Goal: Task Accomplishment & Management: Manage account settings

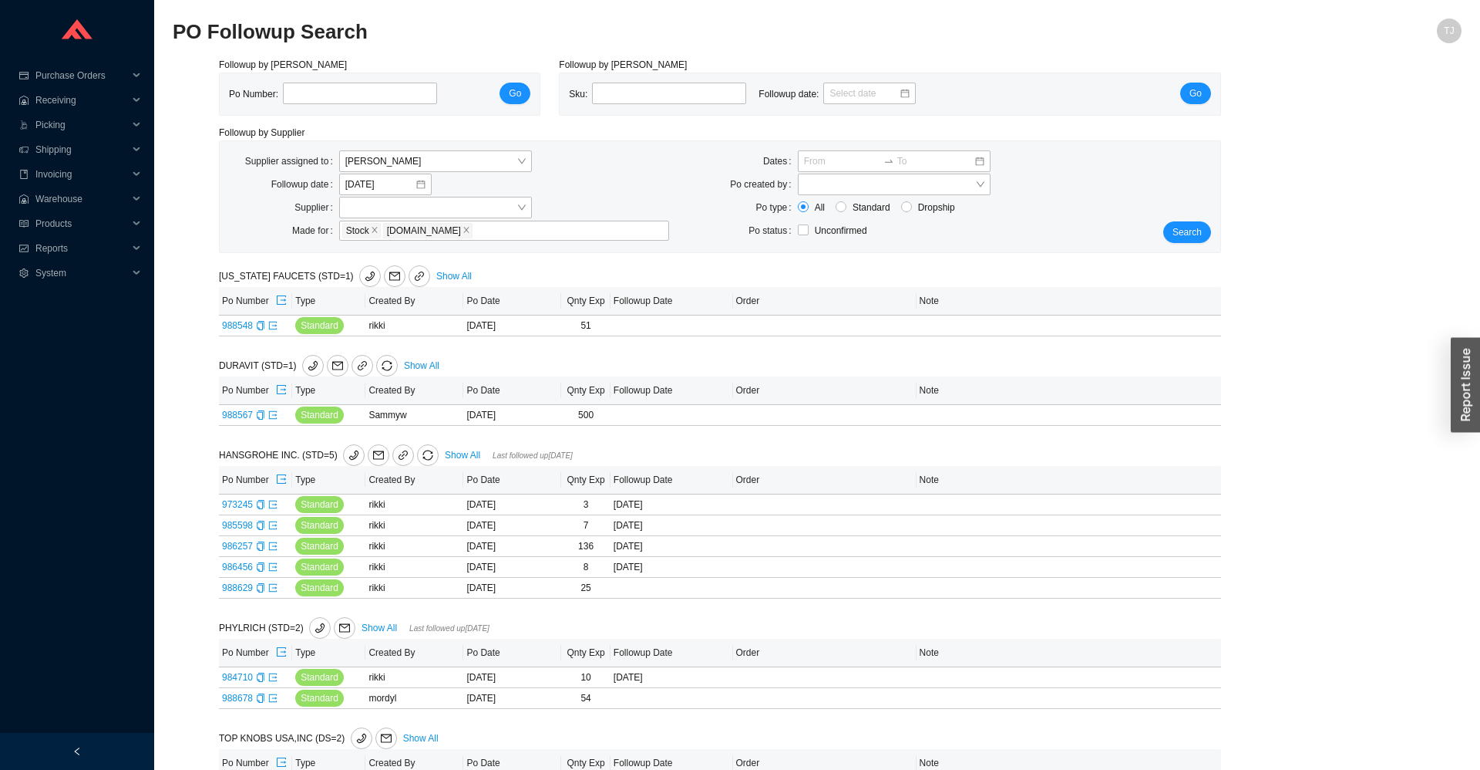
scroll to position [69, 0]
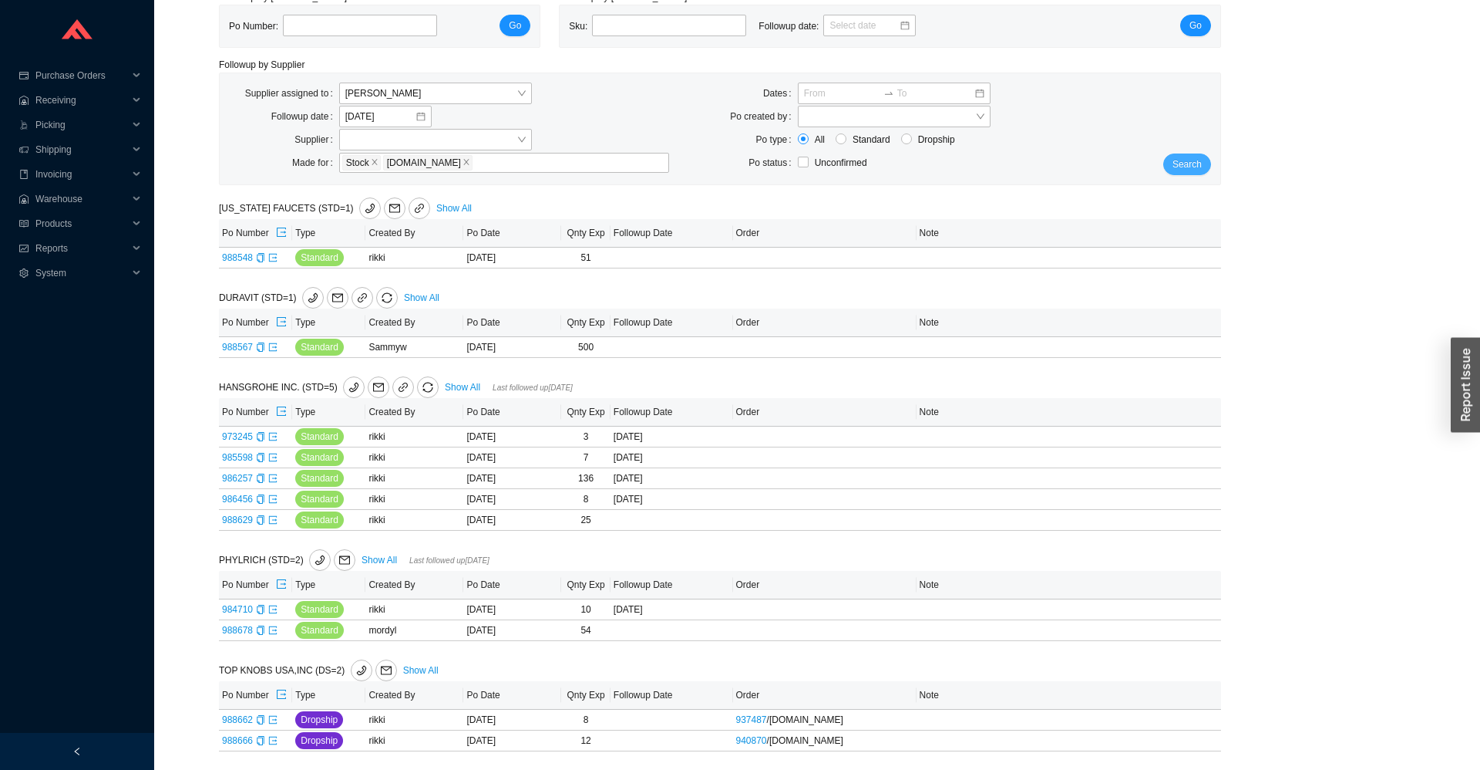
click at [1183, 154] on button "Search" at bounding box center [1188, 164] width 48 height 22
click at [274, 481] on icon "export" at bounding box center [273, 477] width 8 height 8
click at [1190, 165] on span "Search" at bounding box center [1187, 164] width 29 height 15
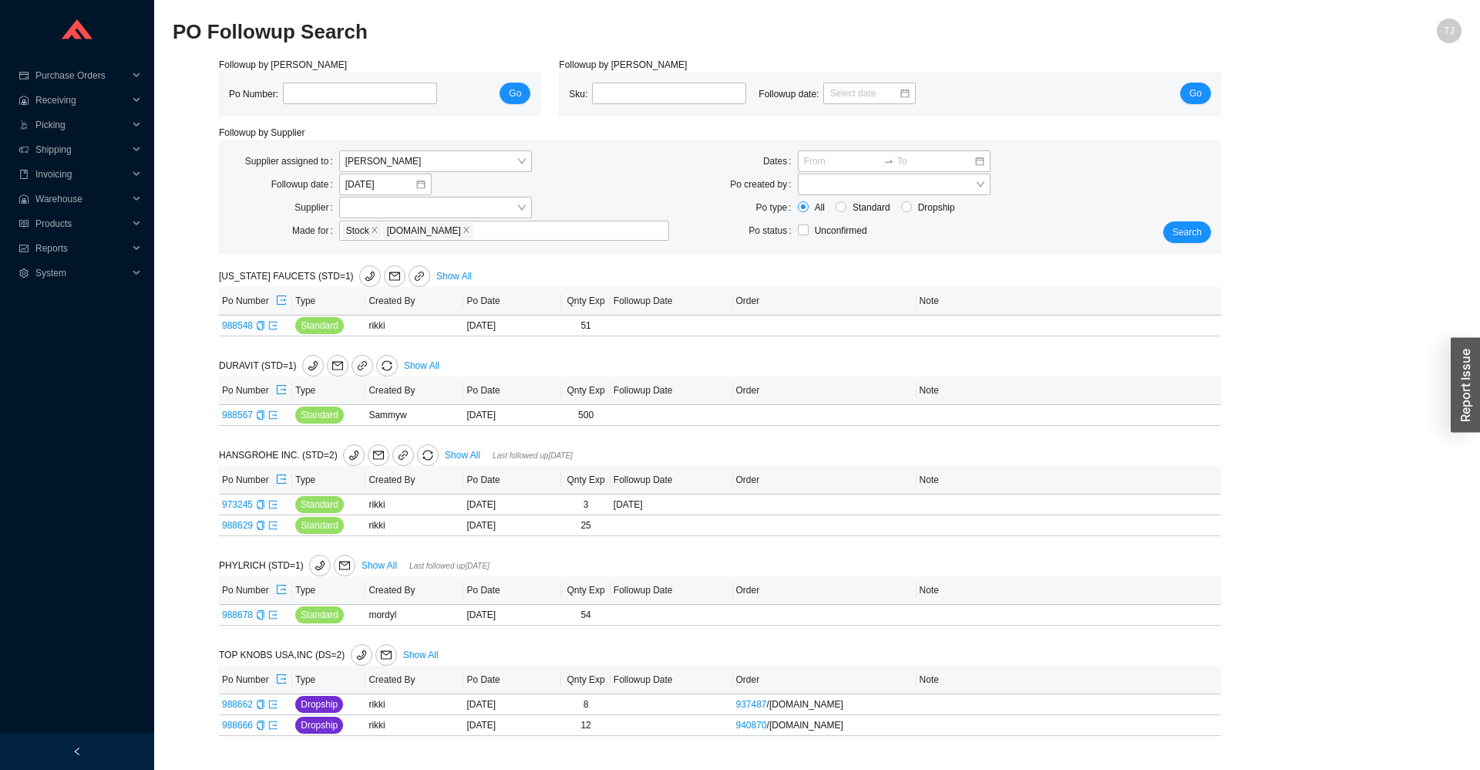
scroll to position [0, 0]
click at [315, 565] on icon "phone" at bounding box center [320, 565] width 11 height 11
click at [272, 329] on icon "export" at bounding box center [272, 325] width 9 height 9
click at [271, 614] on icon "export" at bounding box center [272, 614] width 9 height 9
click at [1197, 226] on span "Search" at bounding box center [1187, 231] width 29 height 15
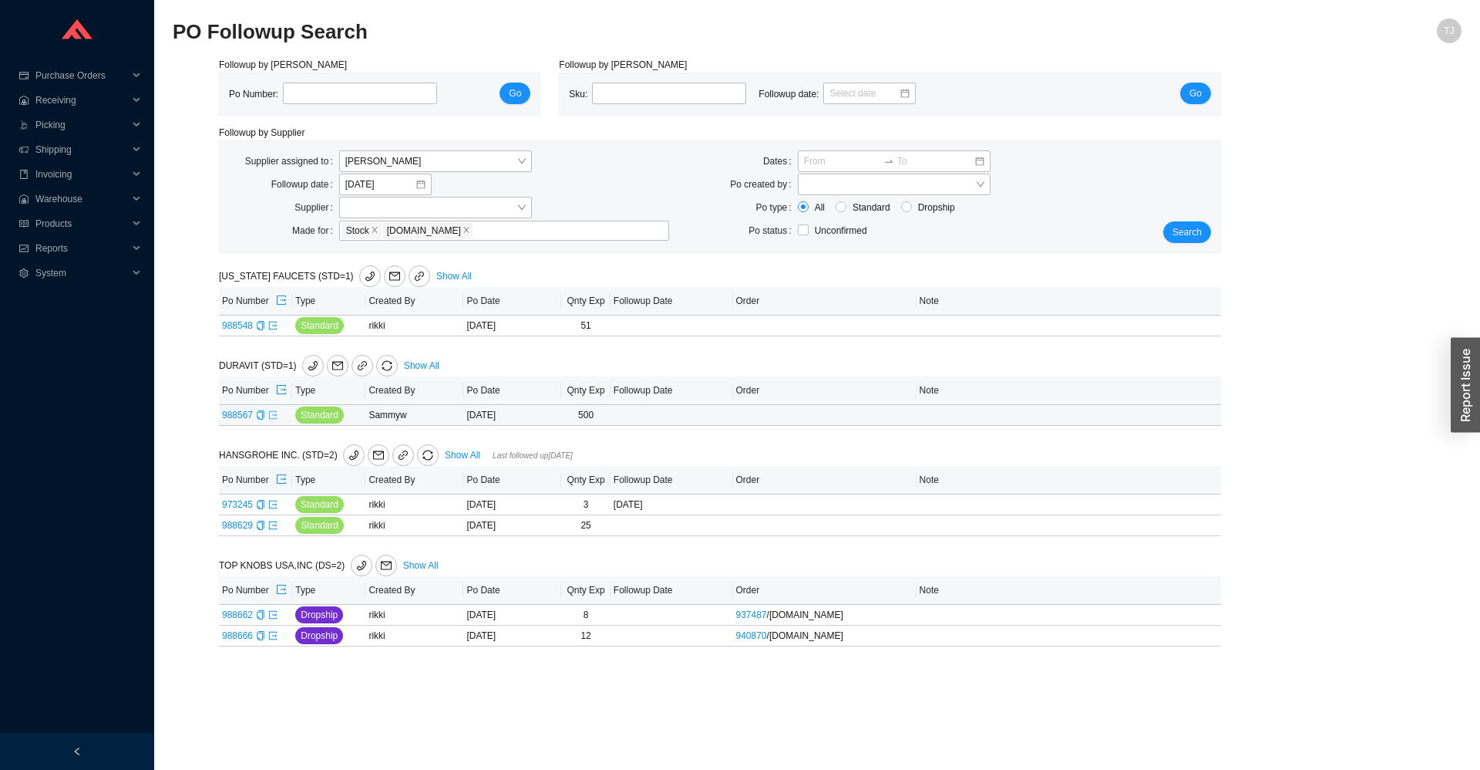
click at [271, 418] on icon "export" at bounding box center [272, 414] width 9 height 9
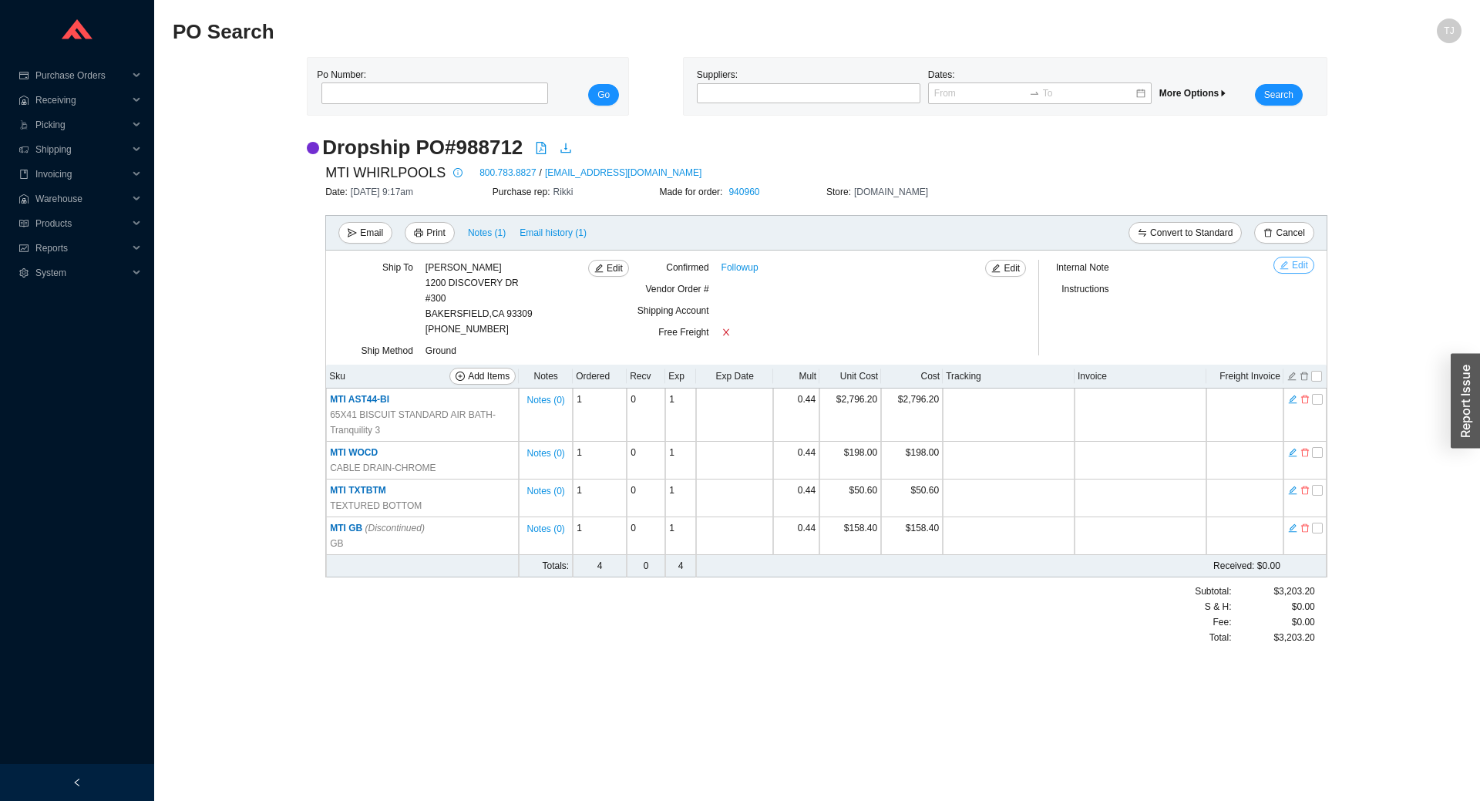
click at [1299, 270] on span "Edit" at bounding box center [1300, 265] width 16 height 15
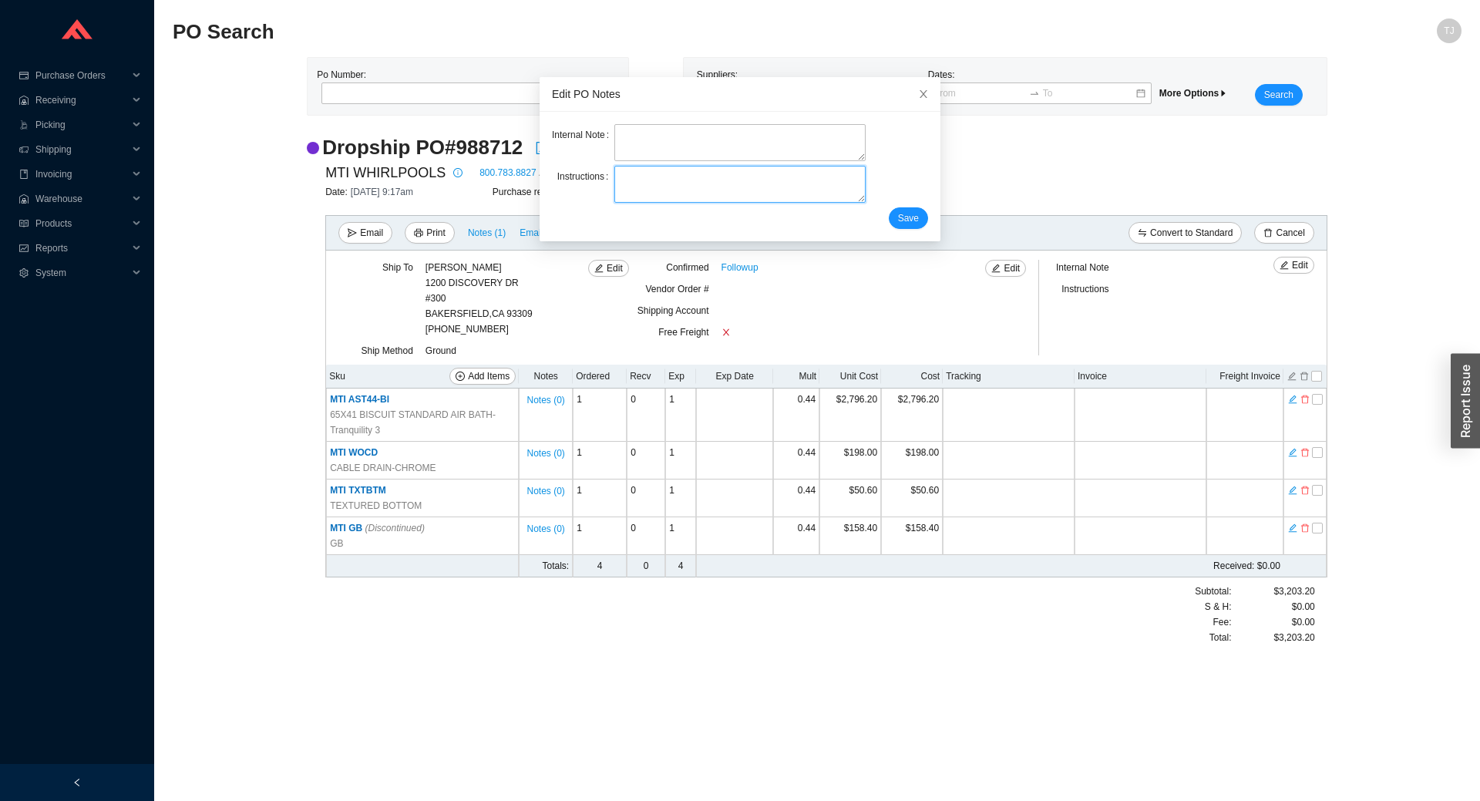
click at [665, 193] on textarea at bounding box center [740, 184] width 251 height 37
type textarea "Spiff ID 120"
click at [920, 225] on button "Save" at bounding box center [908, 218] width 39 height 22
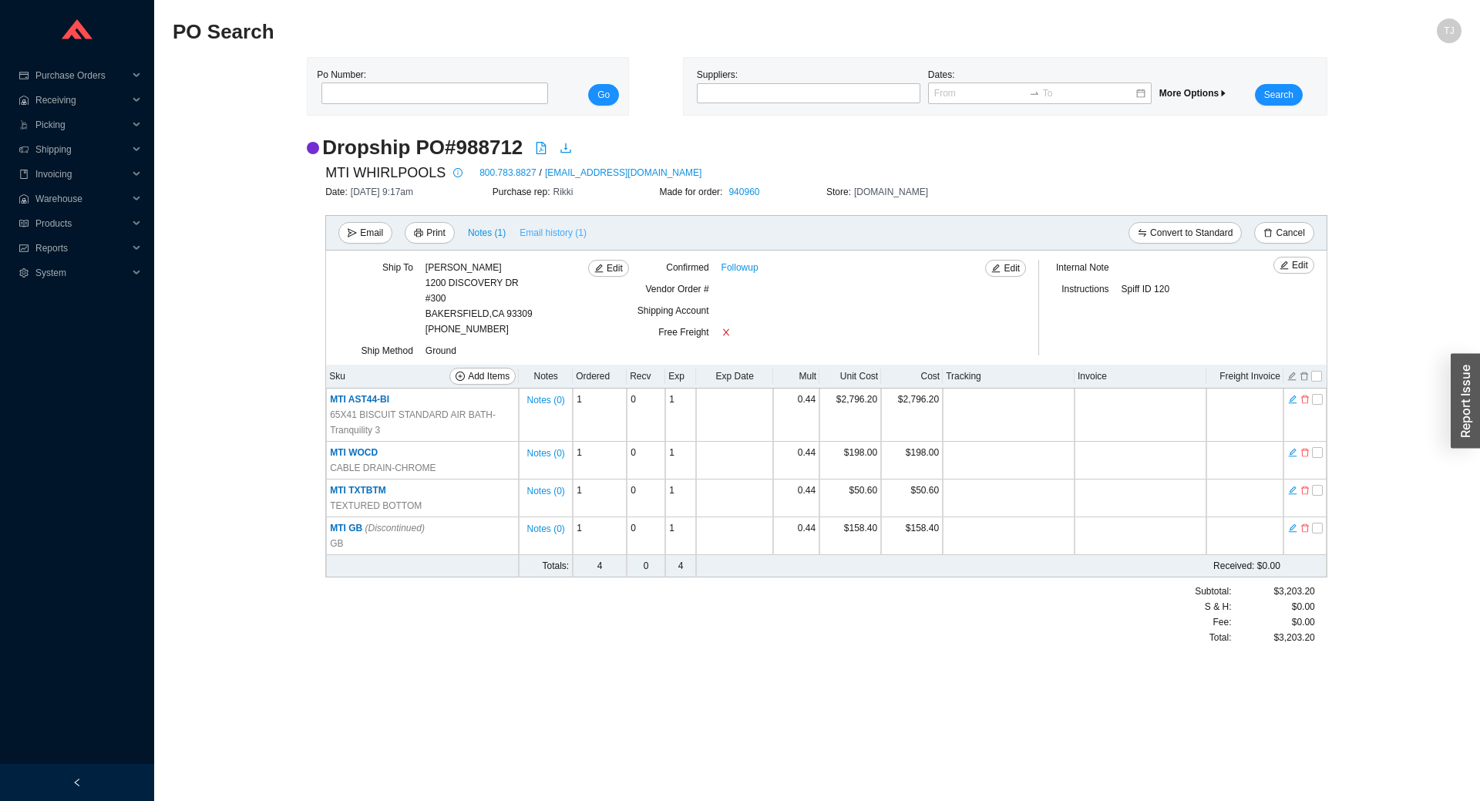
click at [539, 234] on span "Email history (1)" at bounding box center [553, 232] width 67 height 15
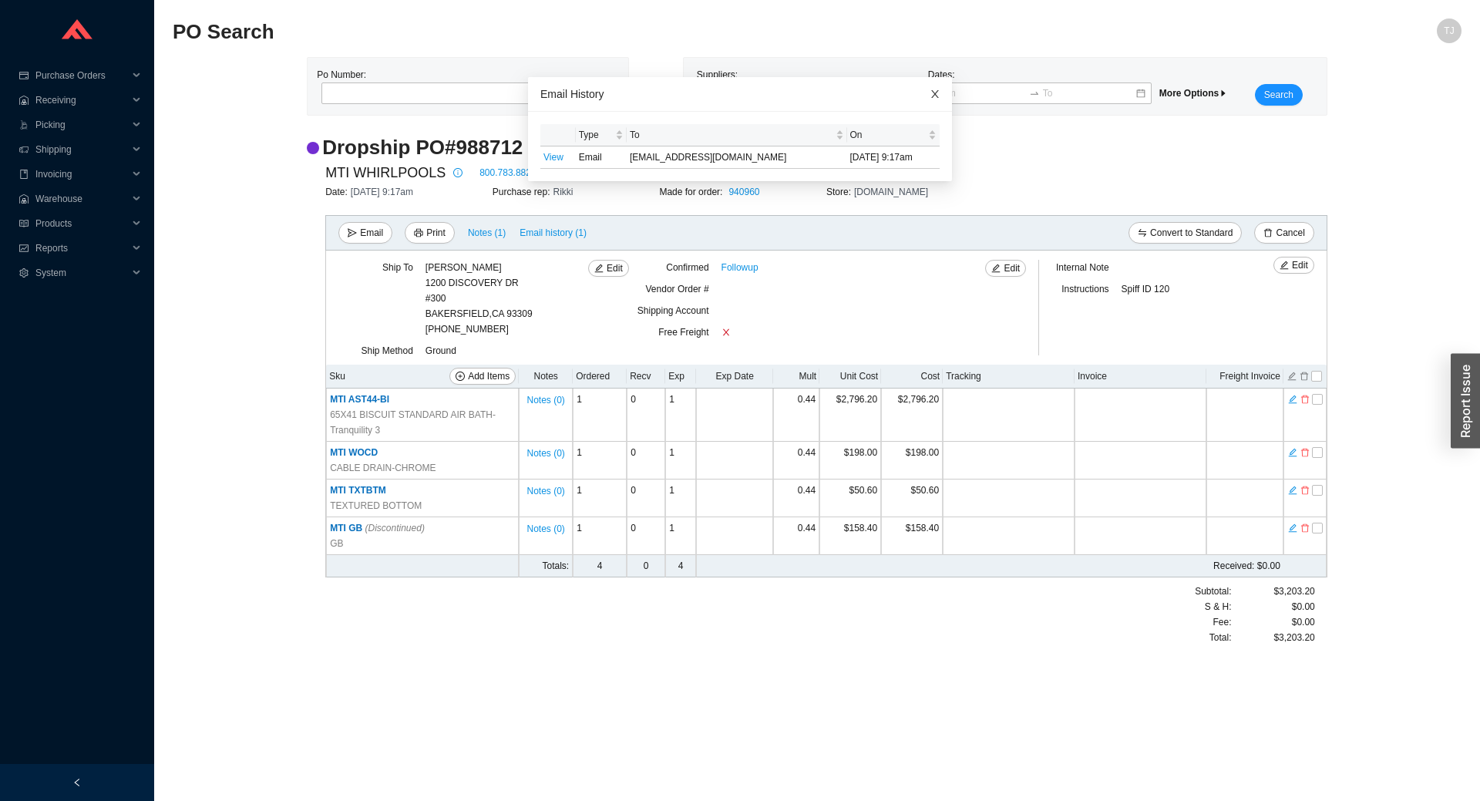
click at [934, 89] on icon "close" at bounding box center [935, 94] width 11 height 11
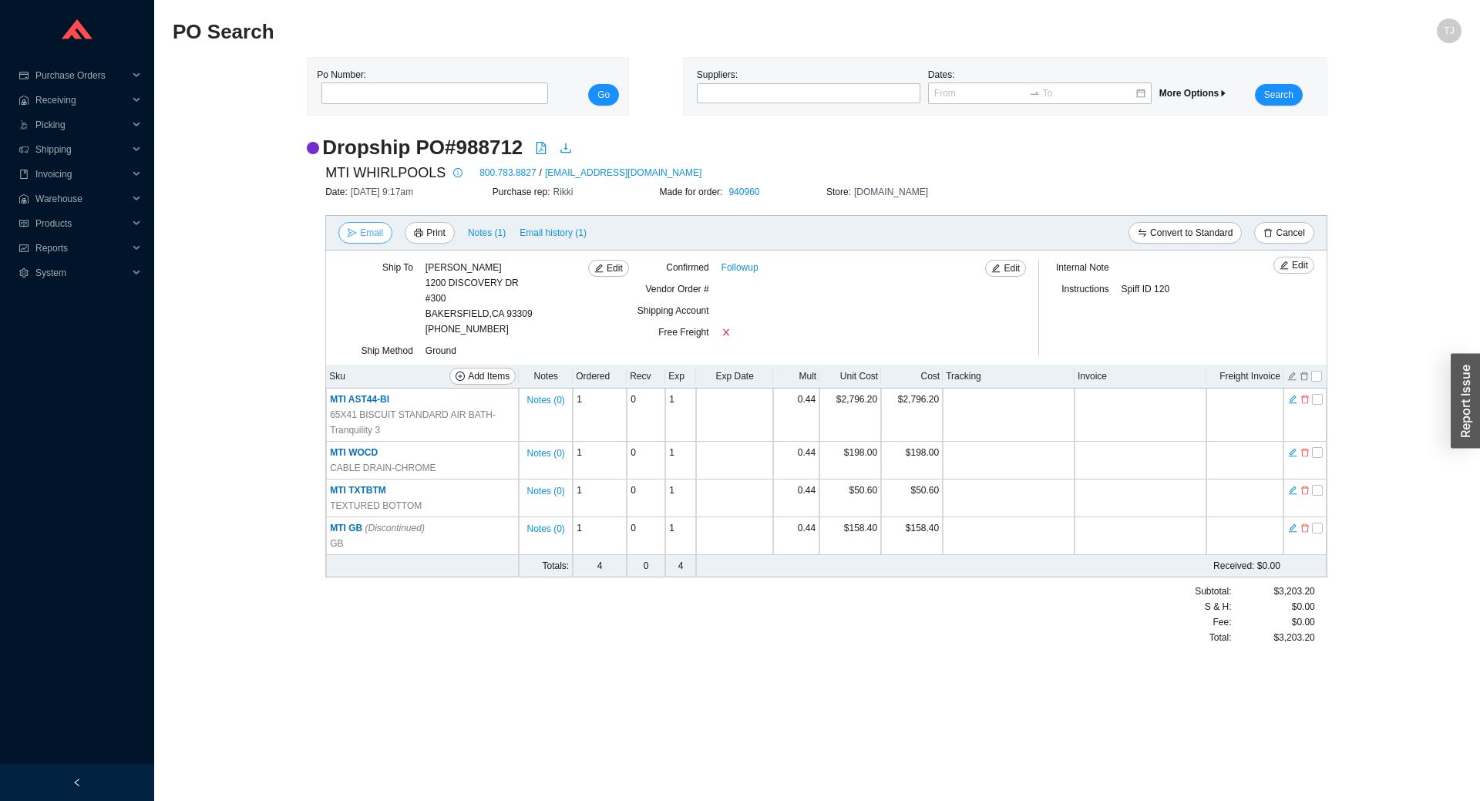
click at [360, 234] on button "Email" at bounding box center [366, 233] width 54 height 22
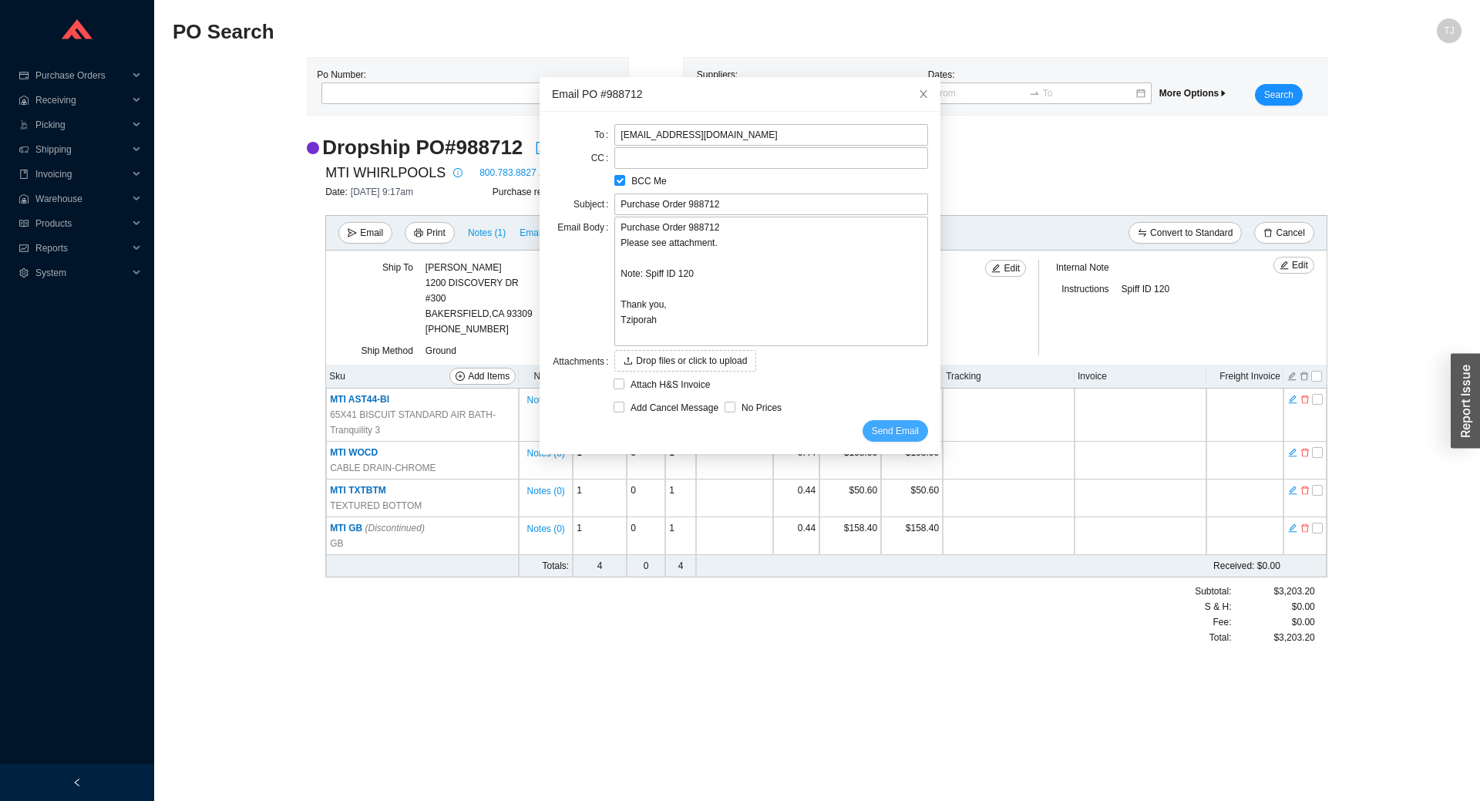
click at [892, 429] on span "Send Email" at bounding box center [895, 430] width 47 height 15
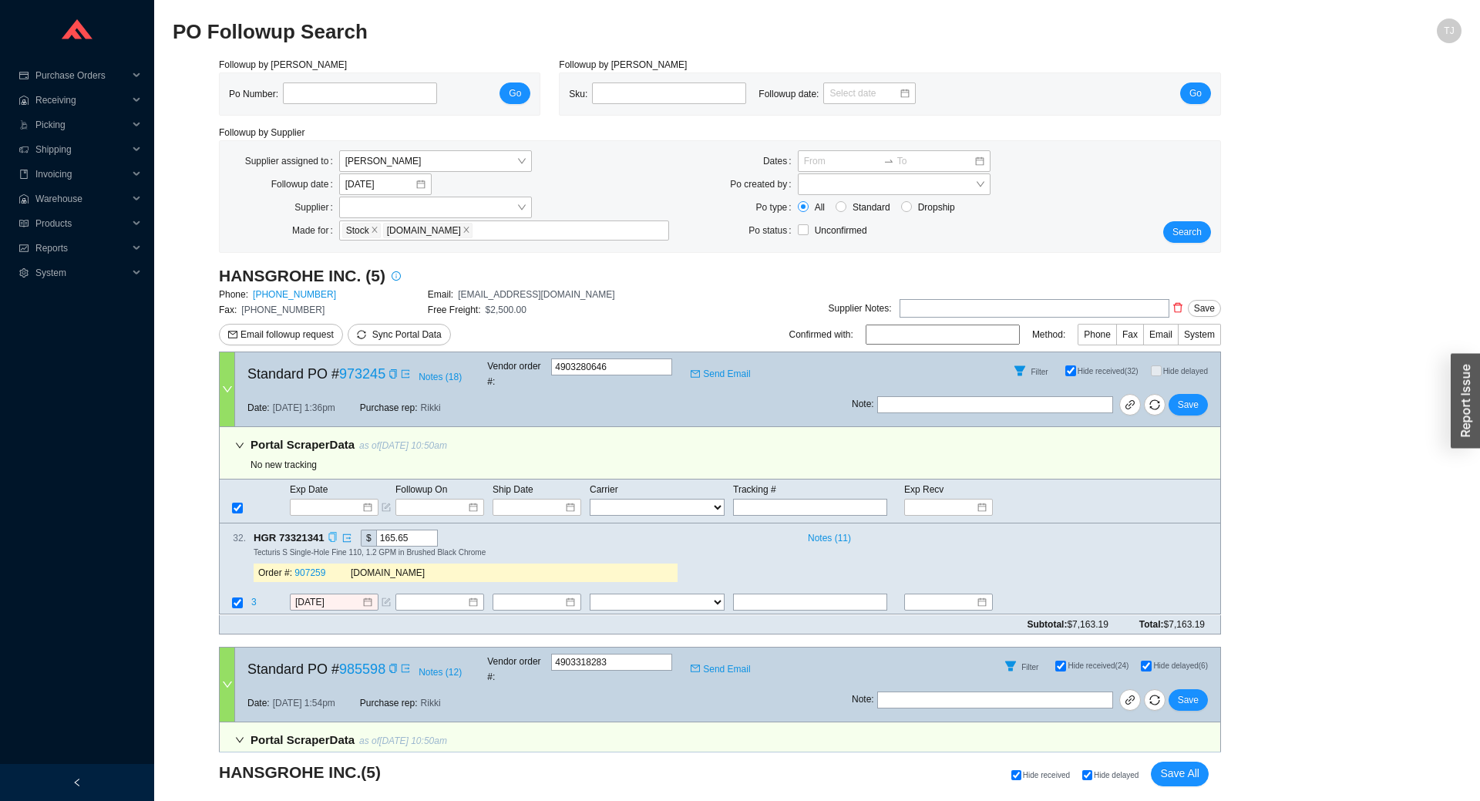
click at [329, 533] on icon "copy" at bounding box center [333, 538] width 10 height 10
click at [255, 598] on span "3" at bounding box center [255, 603] width 8 height 11
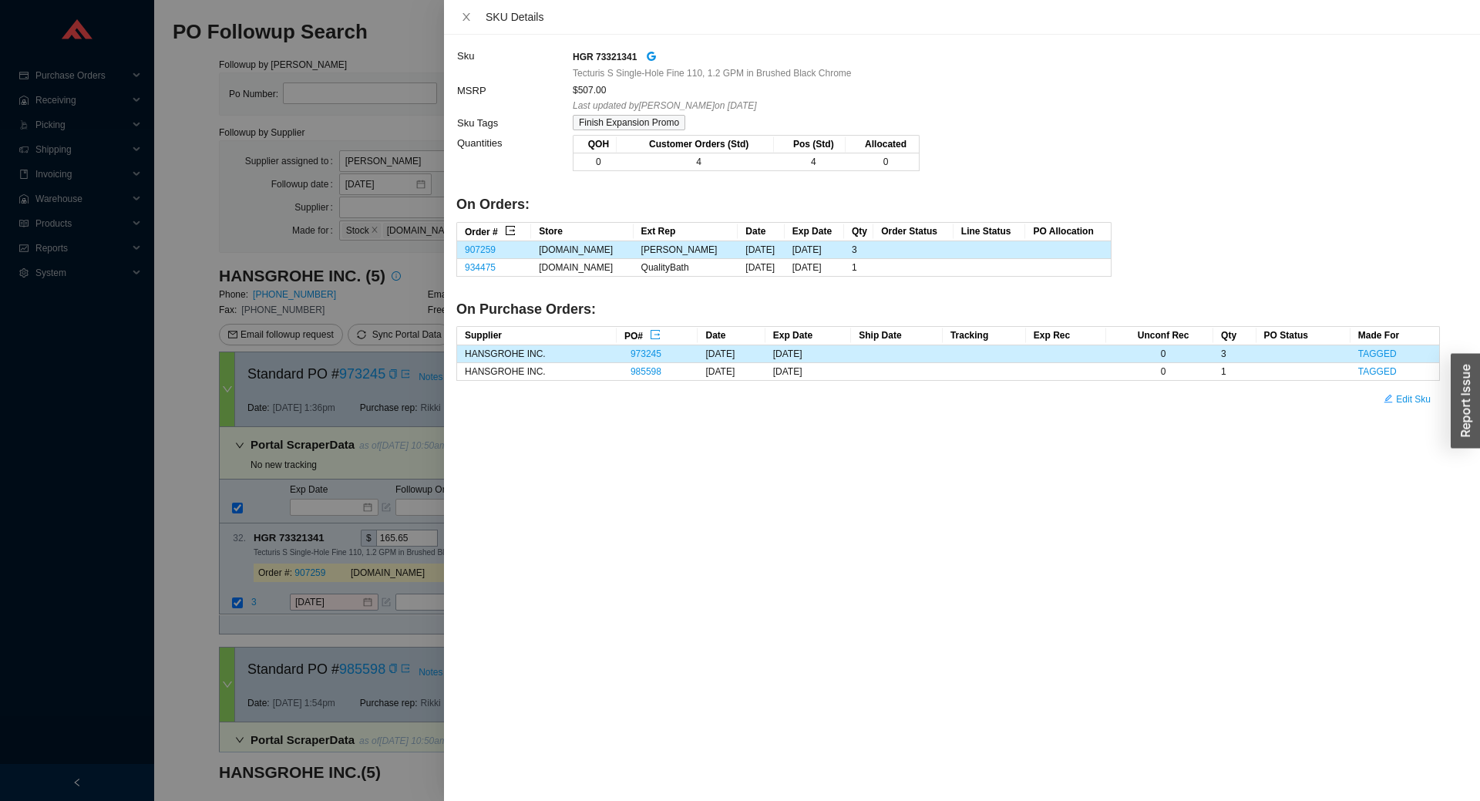
click at [507, 232] on icon "export" at bounding box center [510, 230] width 11 height 11
click at [258, 518] on div at bounding box center [740, 400] width 1480 height 801
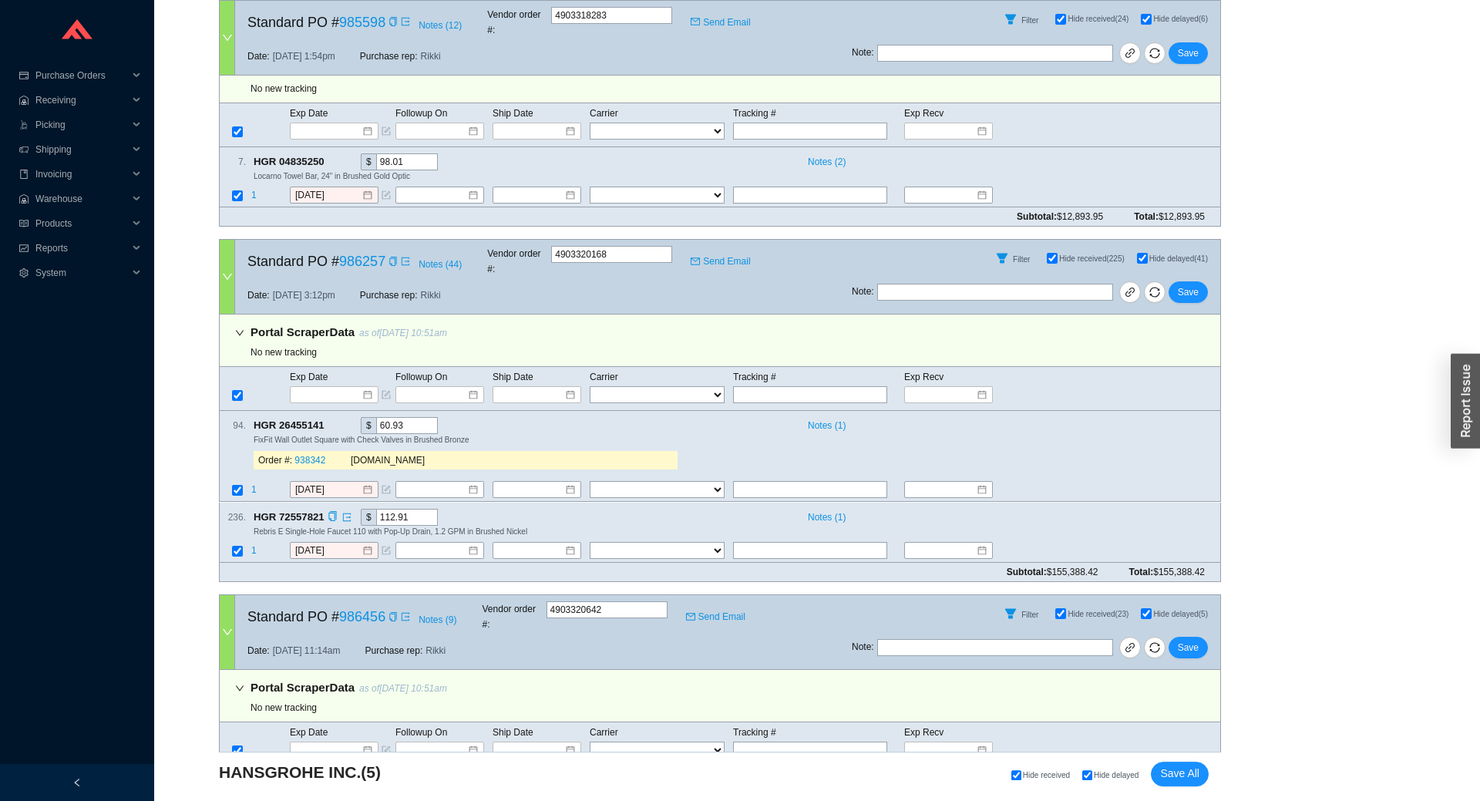
scroll to position [682, 0]
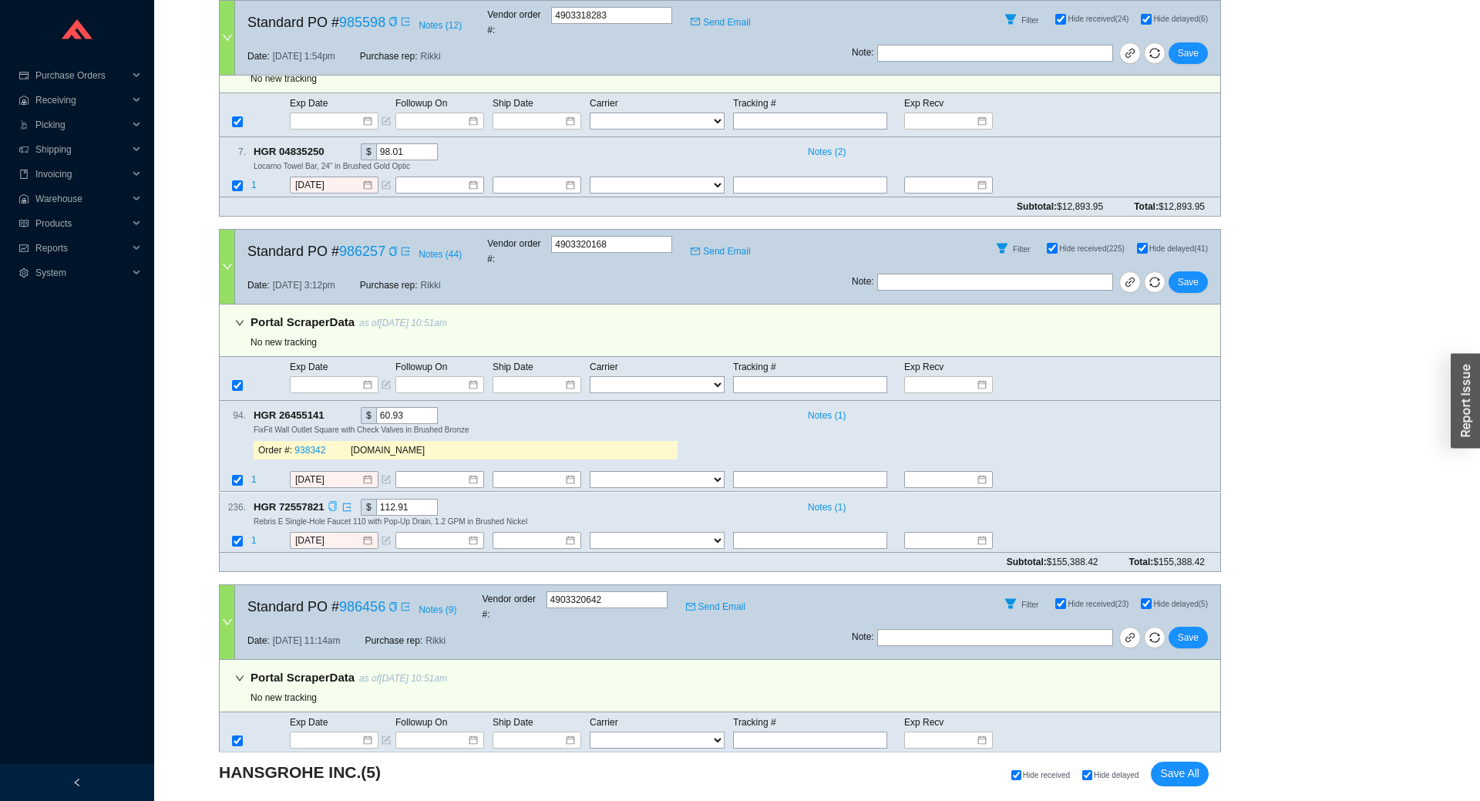
click at [332, 501] on icon "copy" at bounding box center [332, 506] width 8 height 10
click at [318, 533] on input "9/18/2025" at bounding box center [328, 540] width 66 height 15
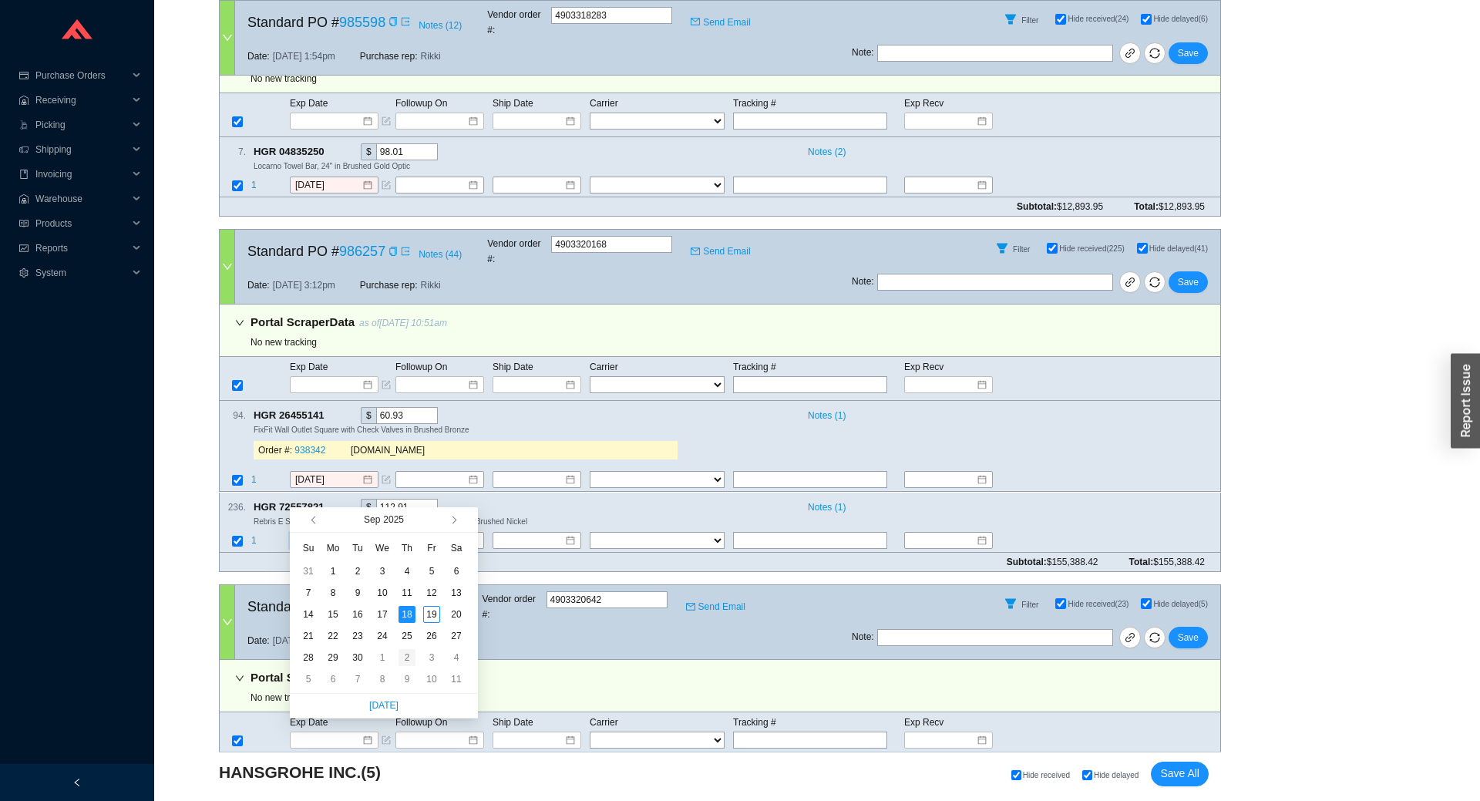
type input "10/2/2025"
click at [400, 656] on div "2" at bounding box center [407, 657] width 17 height 17
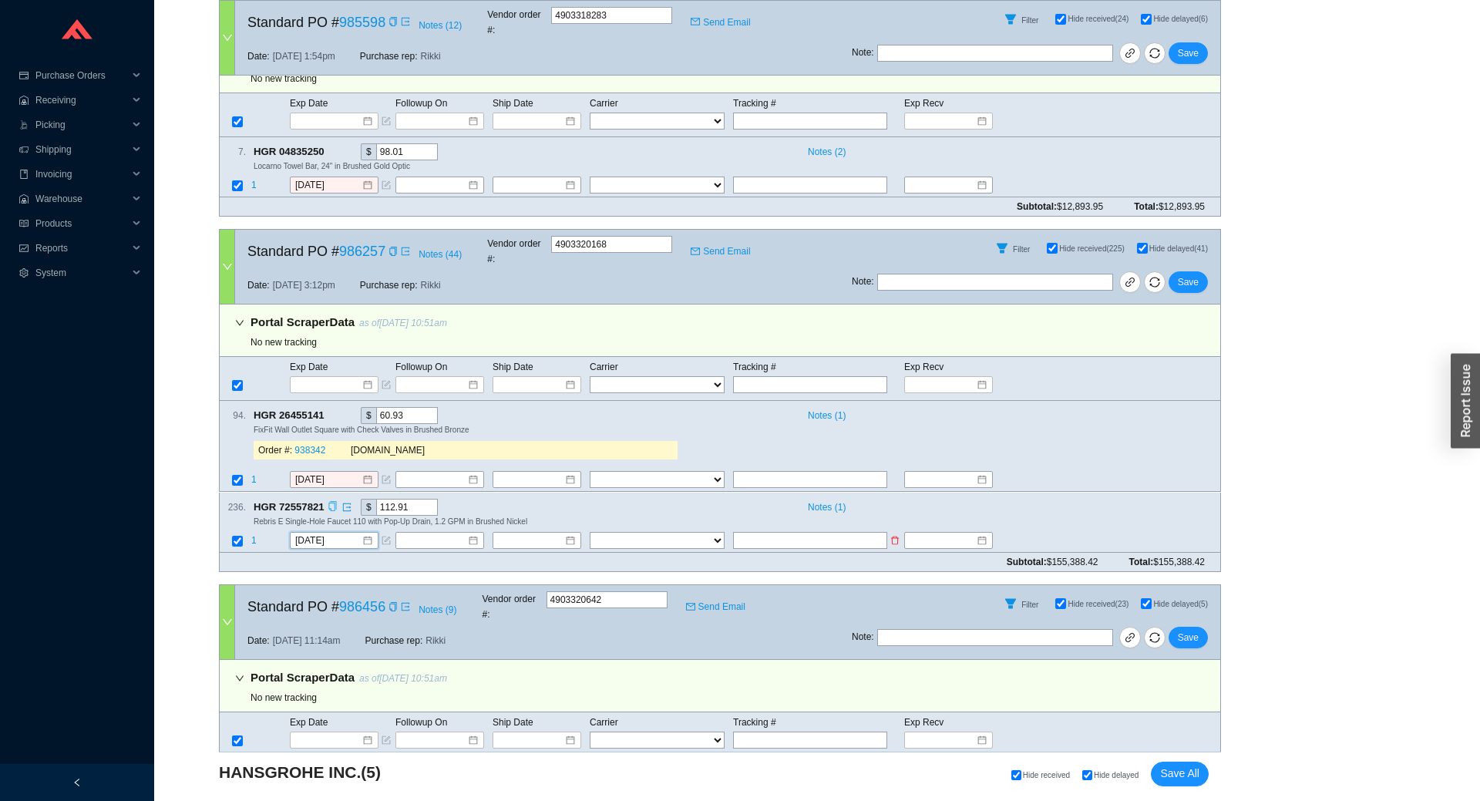
click at [255, 535] on span "1" at bounding box center [253, 540] width 5 height 11
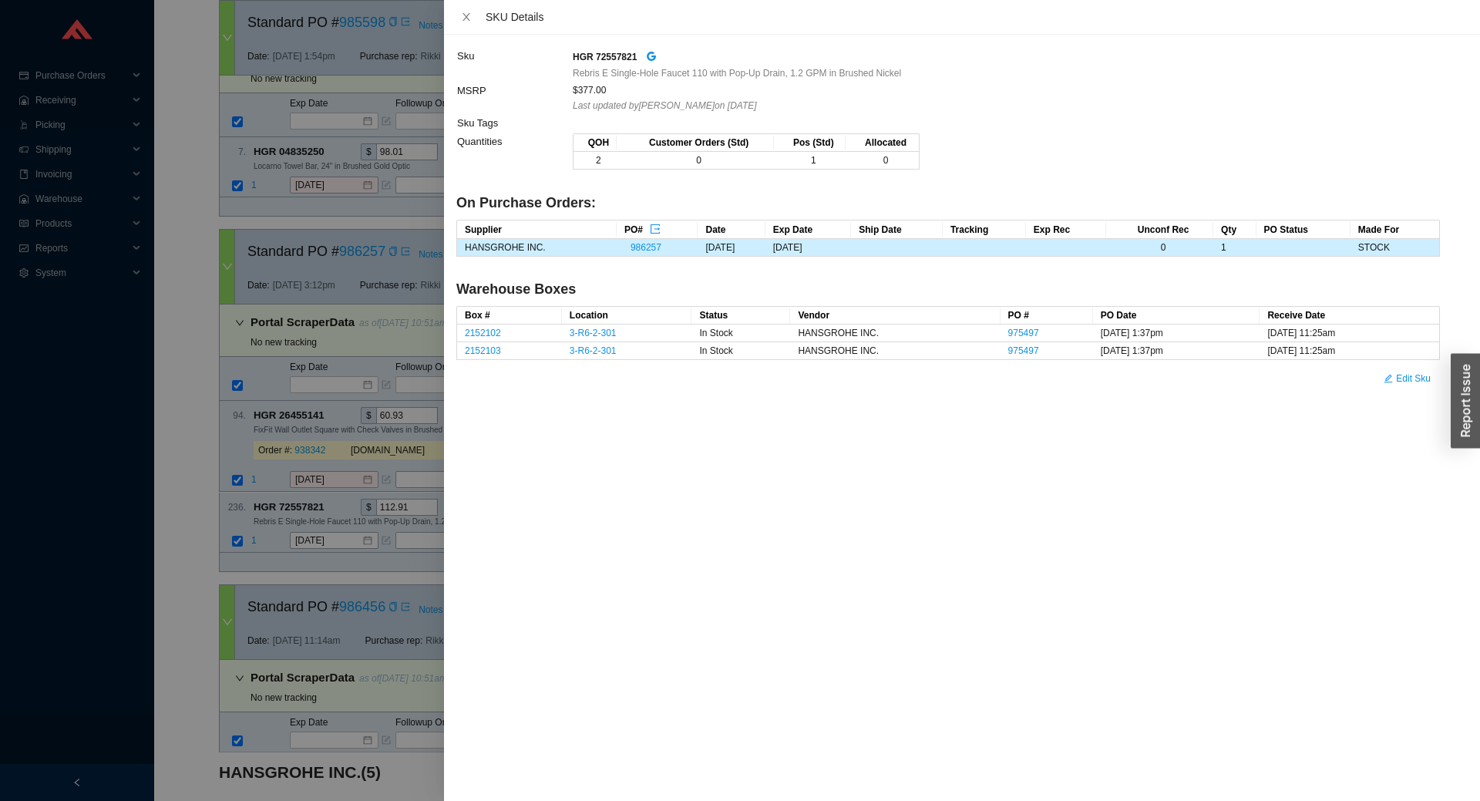
click at [269, 502] on div at bounding box center [740, 400] width 1480 height 801
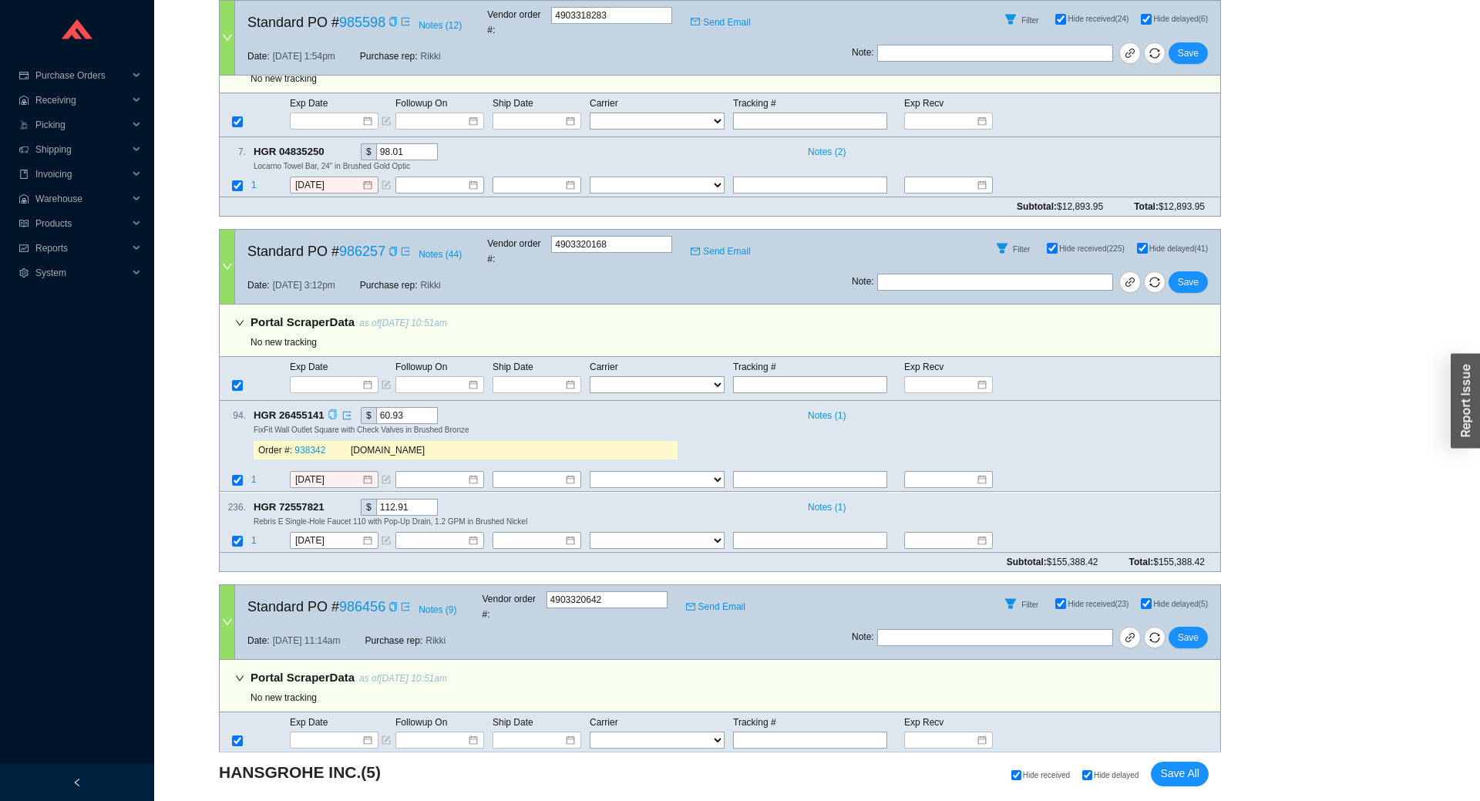
click at [328, 410] on icon "copy" at bounding box center [333, 415] width 10 height 10
click at [254, 475] on span "1" at bounding box center [253, 480] width 5 height 11
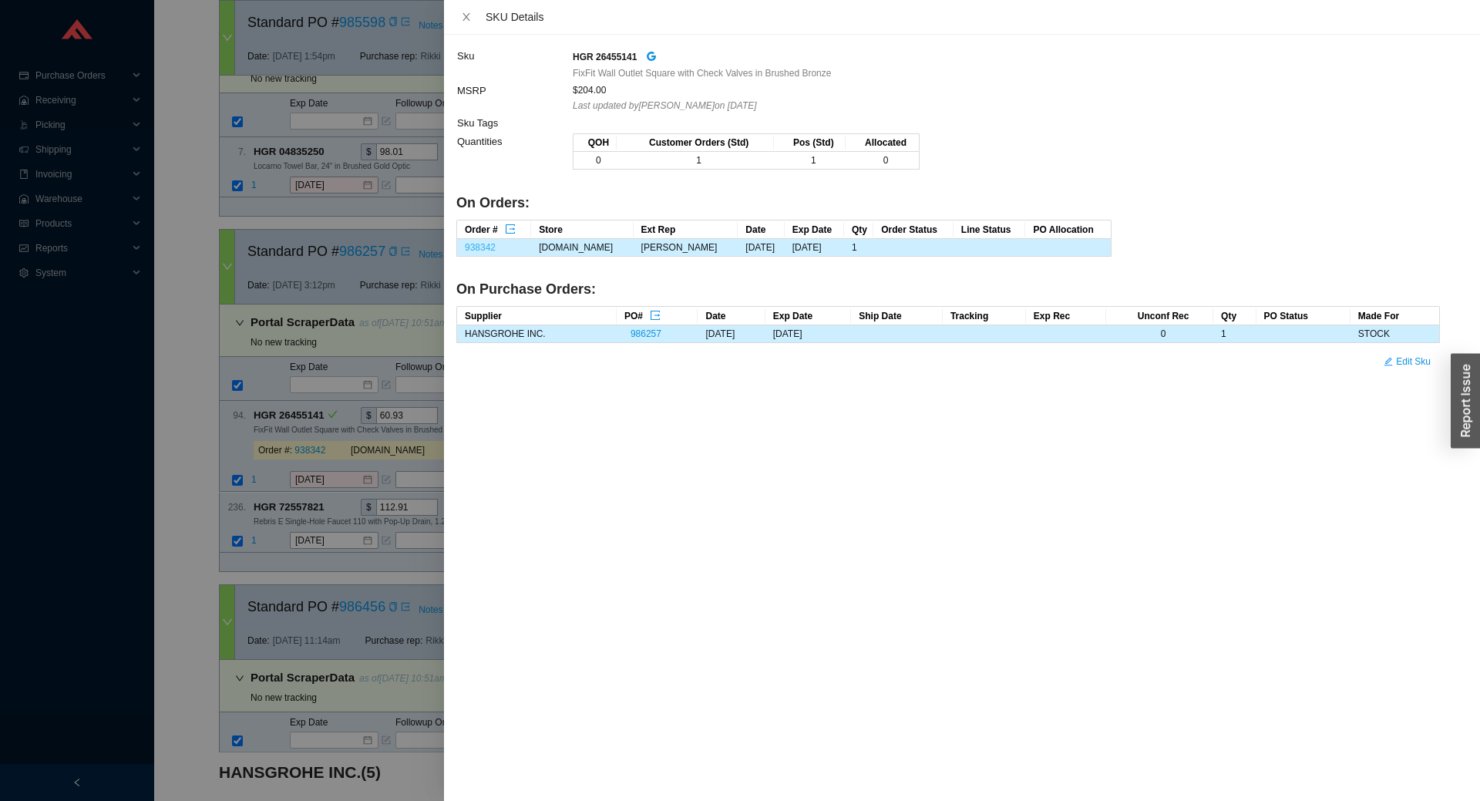
click at [472, 247] on link "938342" at bounding box center [480, 247] width 31 height 11
click at [312, 434] on div at bounding box center [740, 400] width 1480 height 801
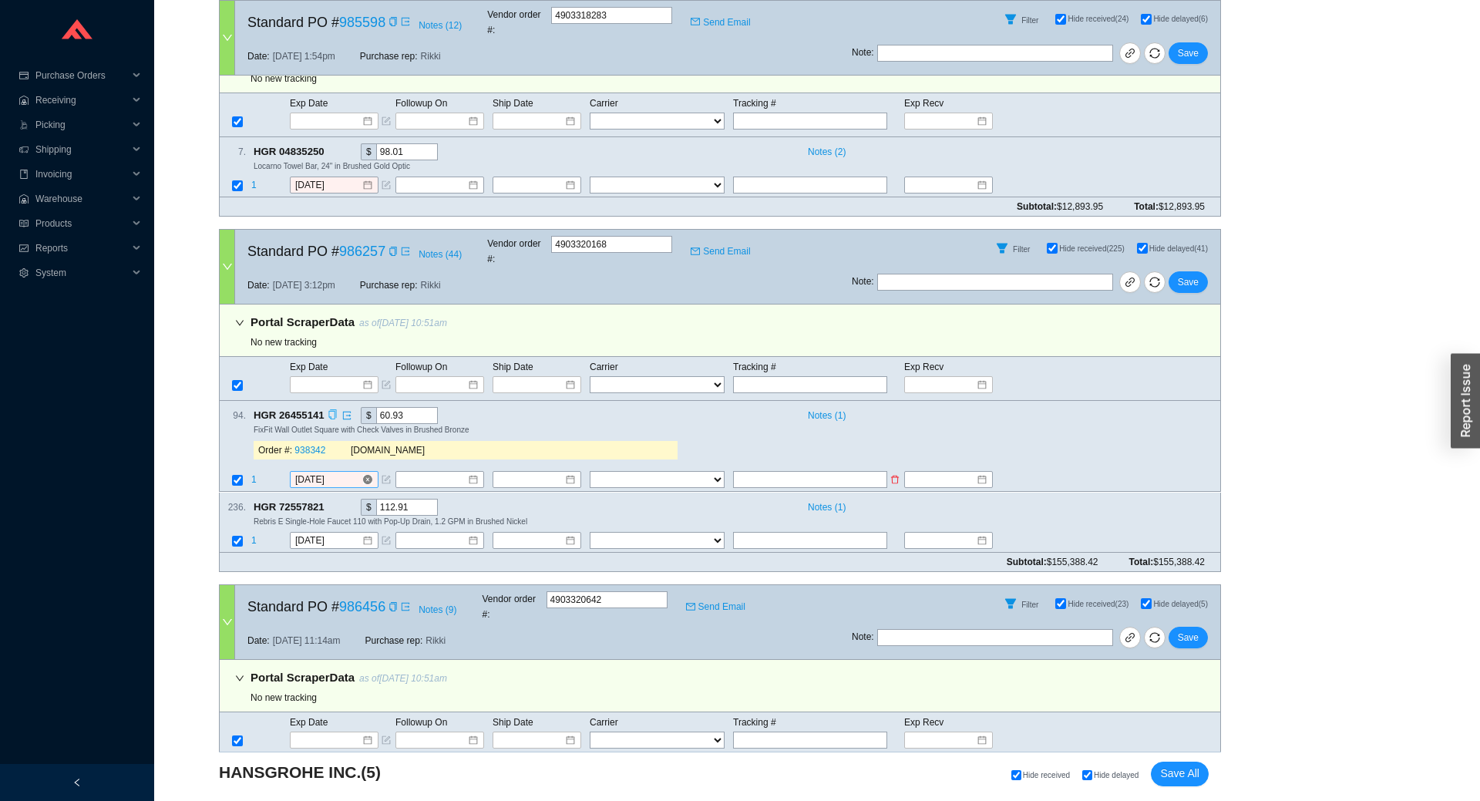
click at [319, 473] on input "9/18/2025" at bounding box center [328, 480] width 66 height 15
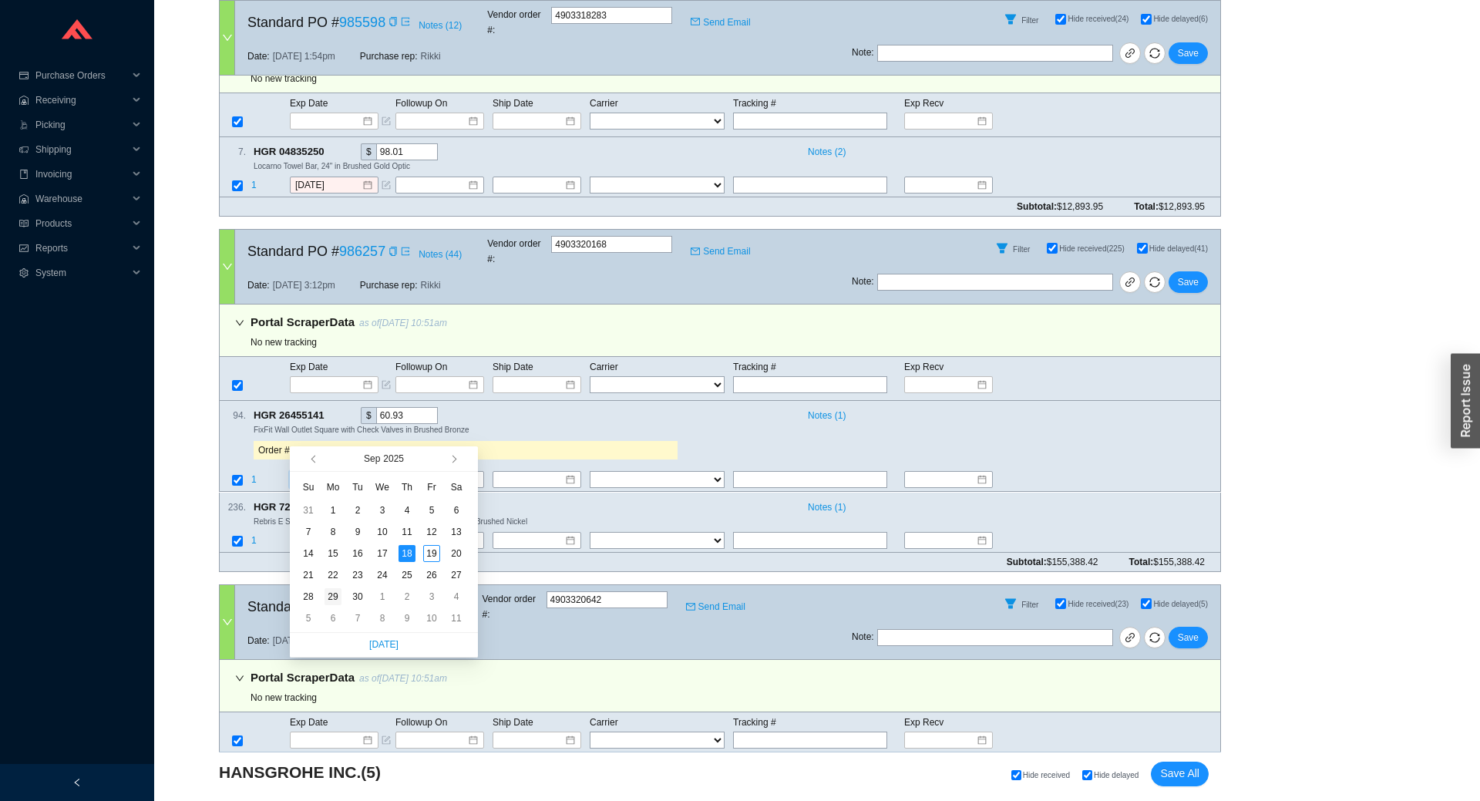
type input "9/29/2025"
click at [328, 597] on div "29" at bounding box center [333, 596] width 17 height 17
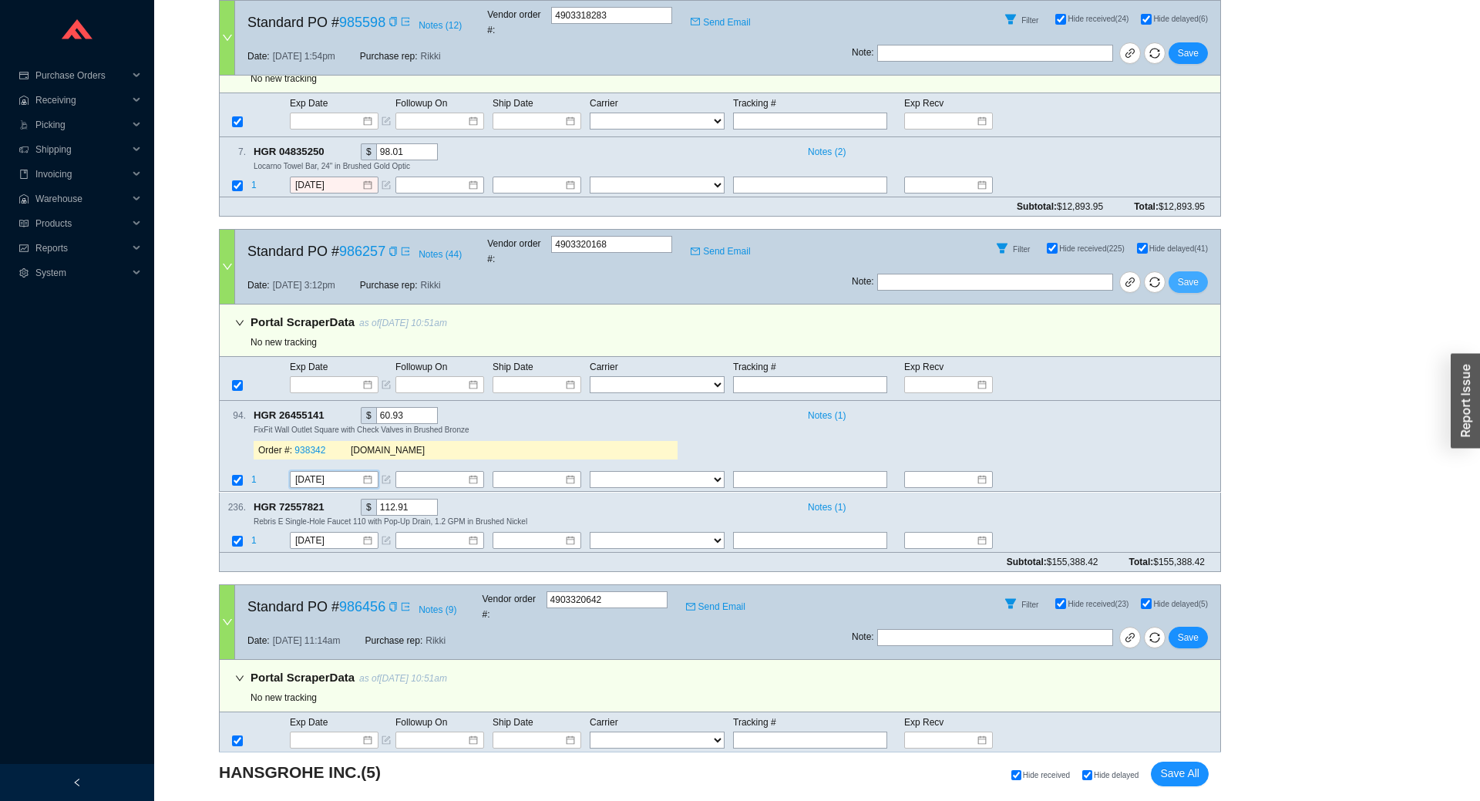
click at [1199, 271] on button "Save" at bounding box center [1188, 282] width 39 height 22
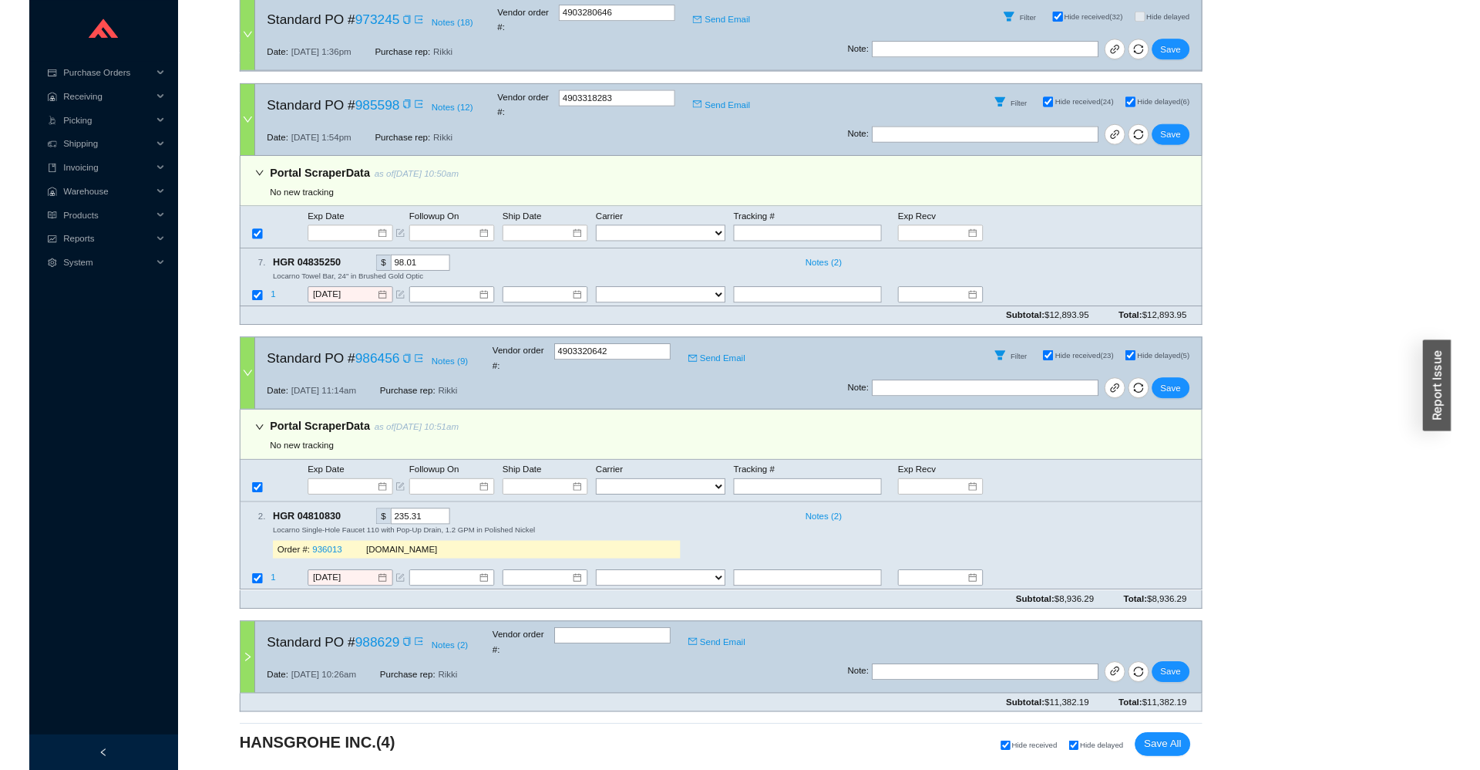
scroll to position [500, 0]
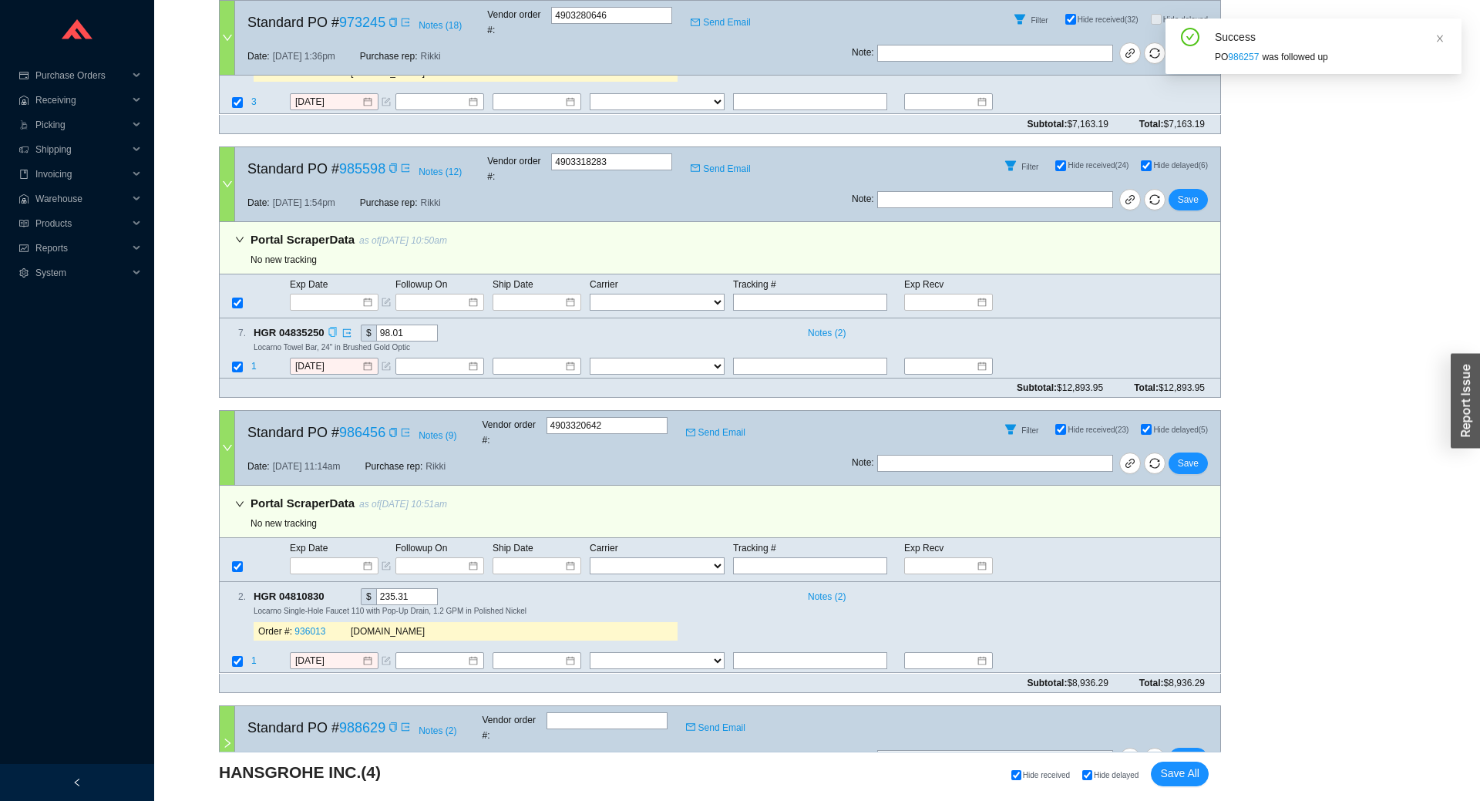
click at [331, 327] on icon "copy" at bounding box center [333, 332] width 10 height 10
click at [257, 357] on td "1" at bounding box center [270, 367] width 39 height 21
click at [252, 361] on span "1" at bounding box center [253, 366] width 5 height 11
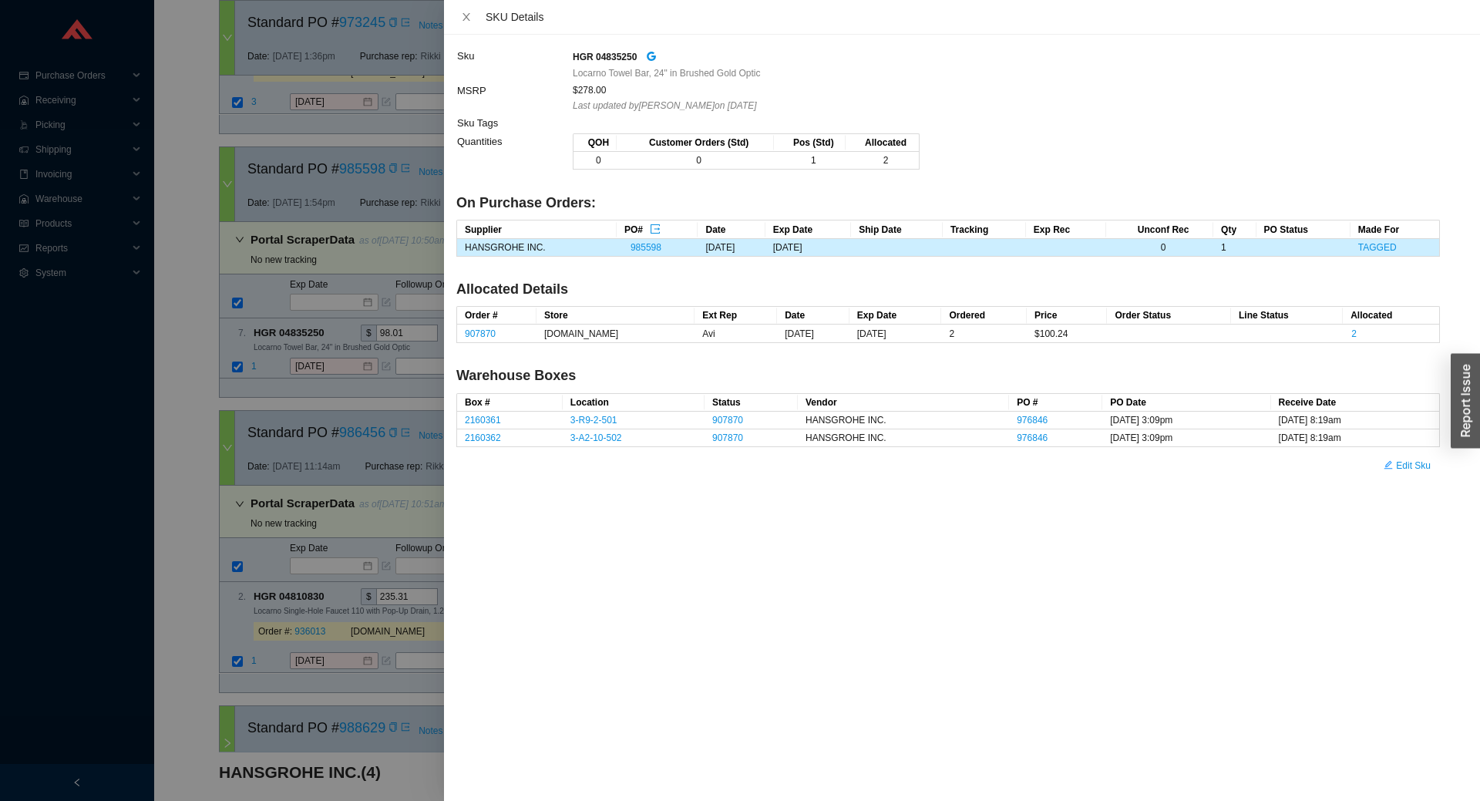
click at [286, 339] on div at bounding box center [740, 400] width 1480 height 801
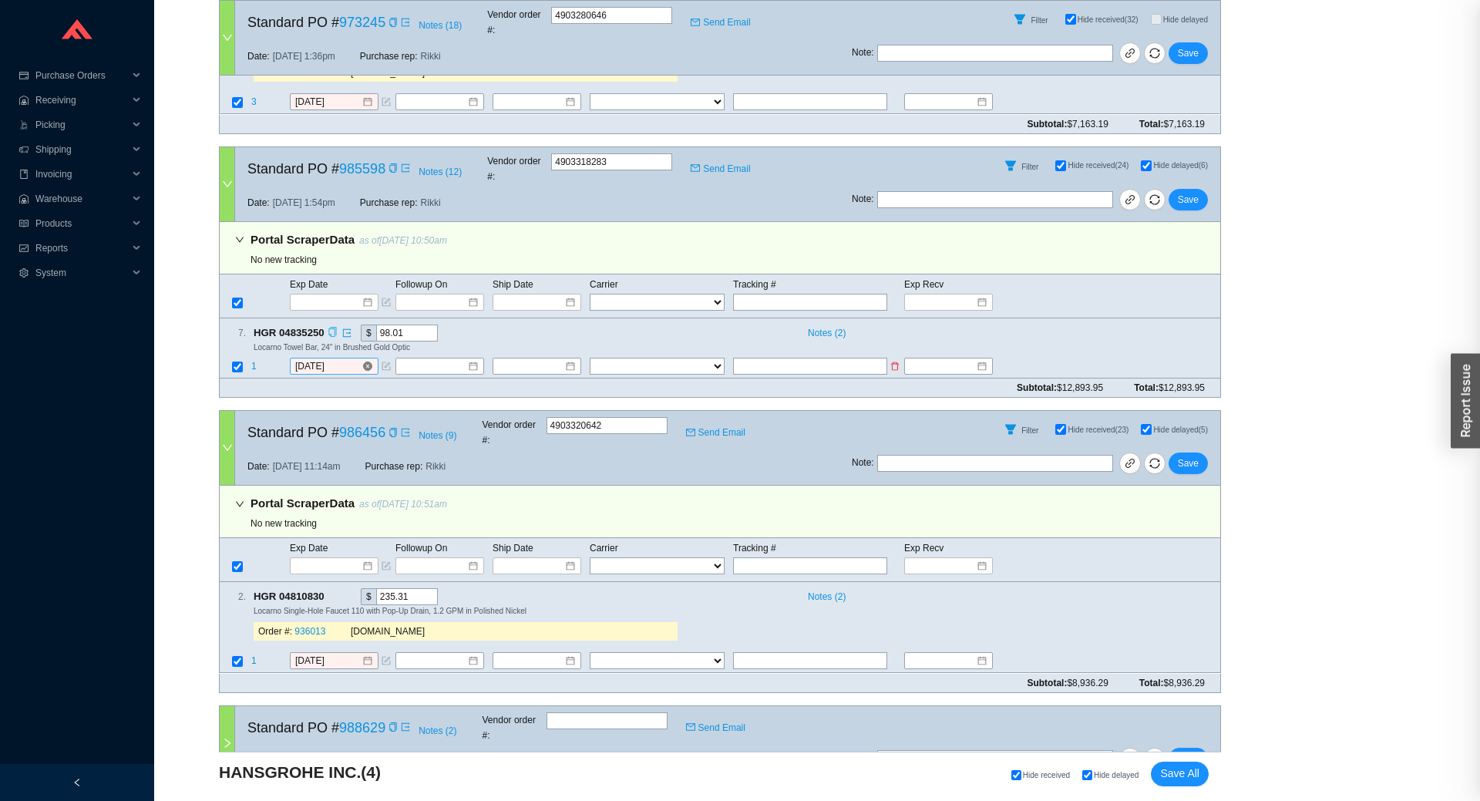
click at [331, 359] on input "9/18/2025" at bounding box center [328, 366] width 66 height 15
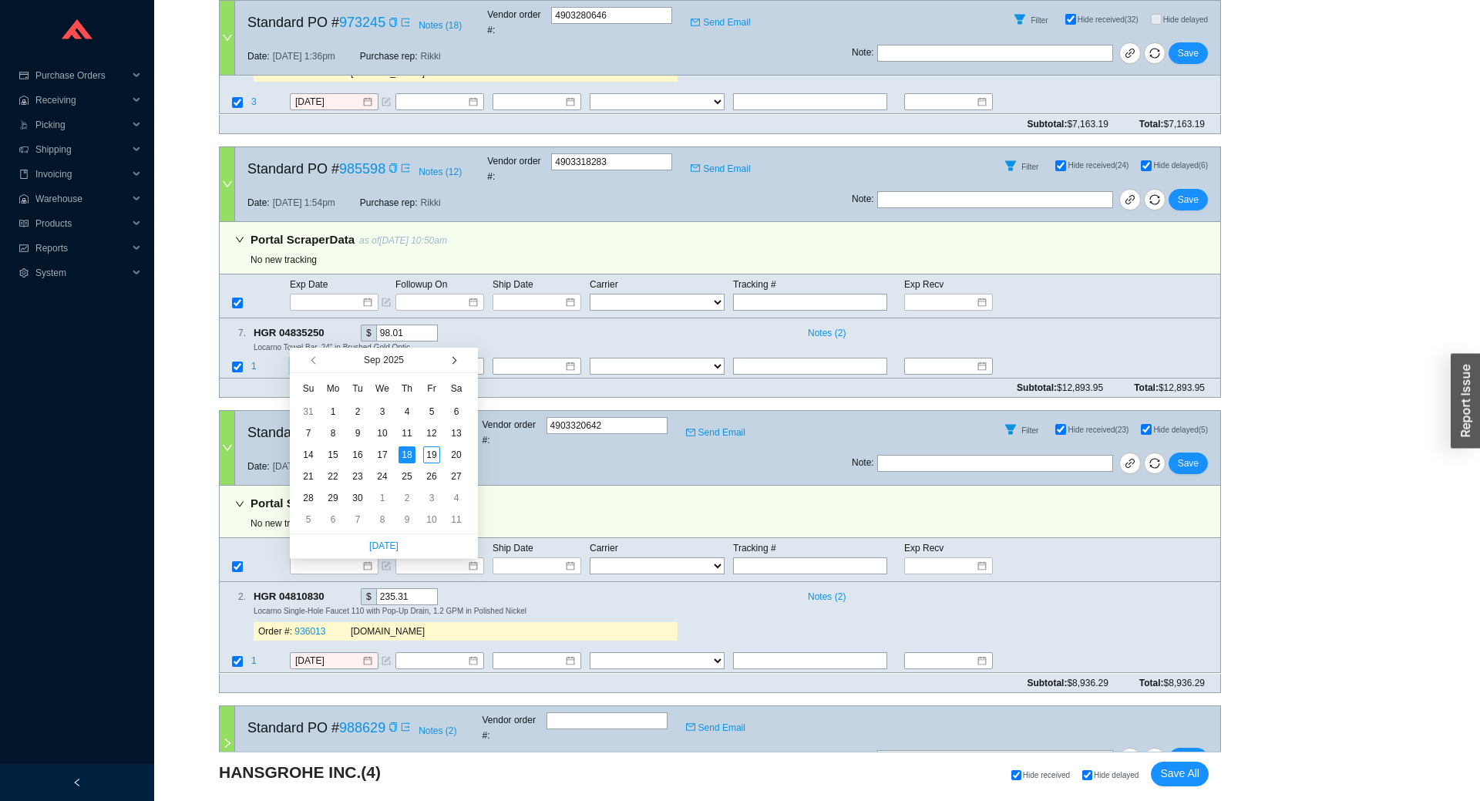
click at [452, 365] on button "button" at bounding box center [453, 360] width 15 height 25
type input "10/24/2025"
click at [427, 472] on div "24" at bounding box center [431, 476] width 17 height 17
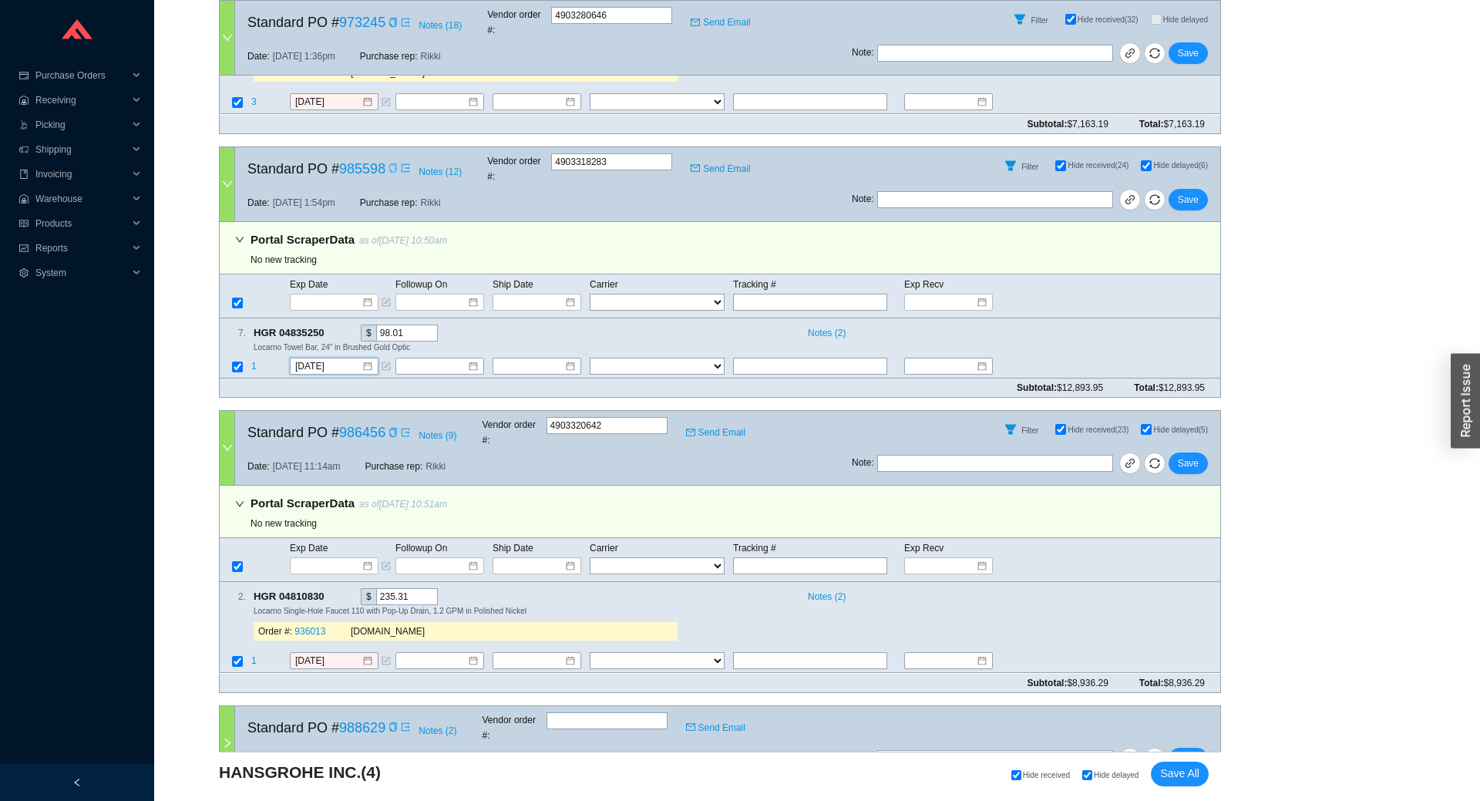
click at [389, 163] on icon "copy" at bounding box center [392, 167] width 7 height 9
click at [153, 295] on ul "Purchase Orders .warehouse_svg__a{fill:none;stroke:currentColor;stroke-linecap:…" at bounding box center [77, 192] width 154 height 259
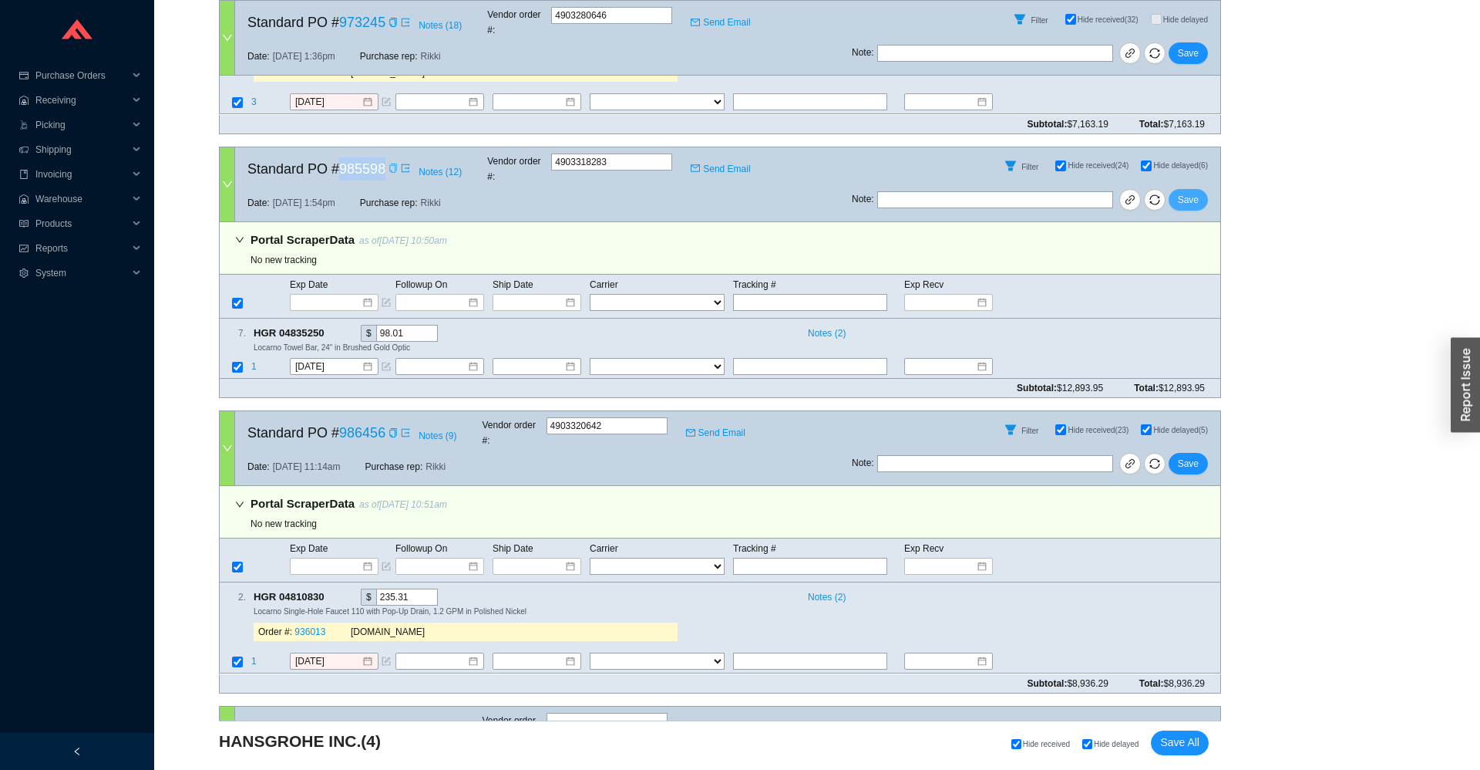
click at [1189, 192] on span "Save" at bounding box center [1188, 199] width 21 height 15
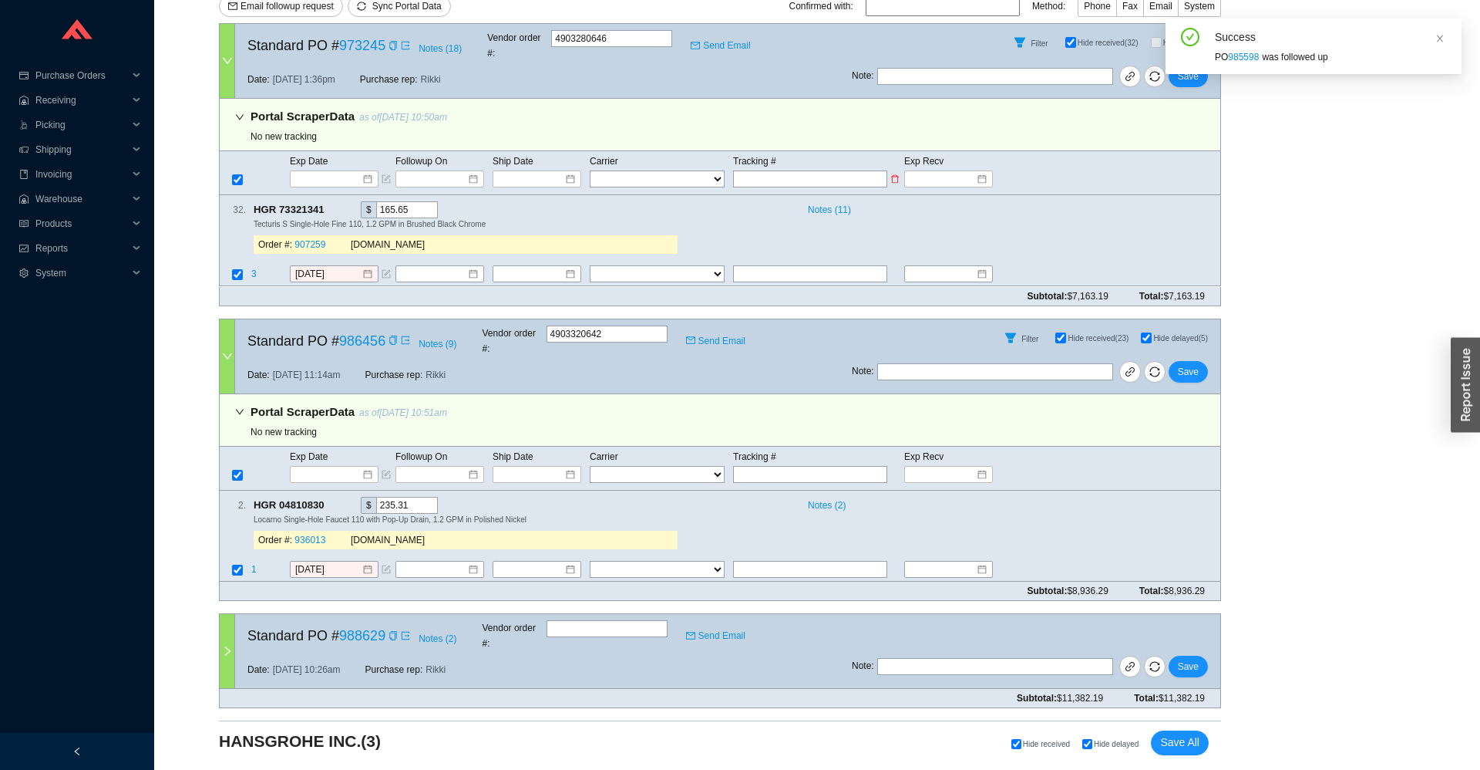
scroll to position [283, 0]
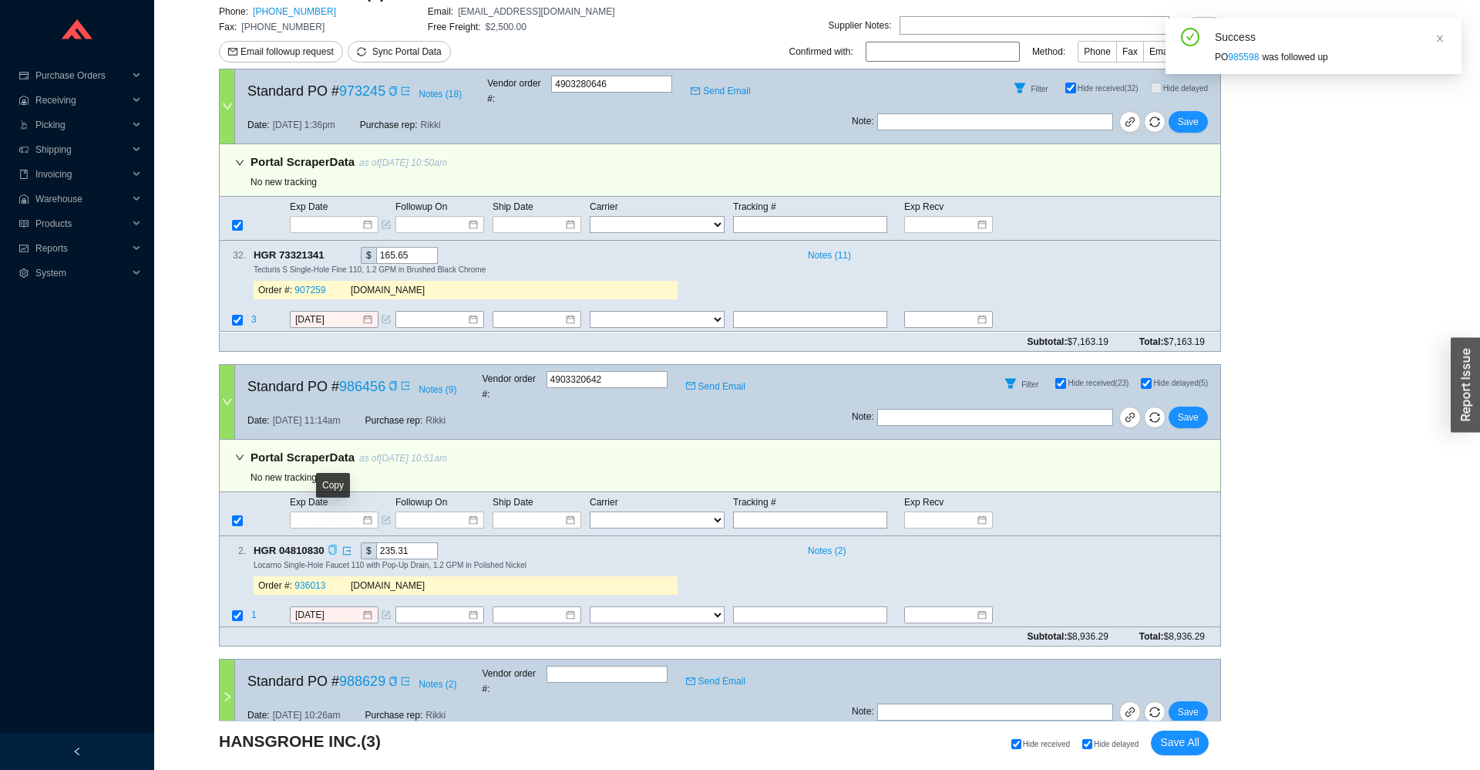
click at [335, 544] on icon "copy" at bounding box center [332, 549] width 8 height 10
click at [254, 609] on span "1" at bounding box center [253, 614] width 5 height 11
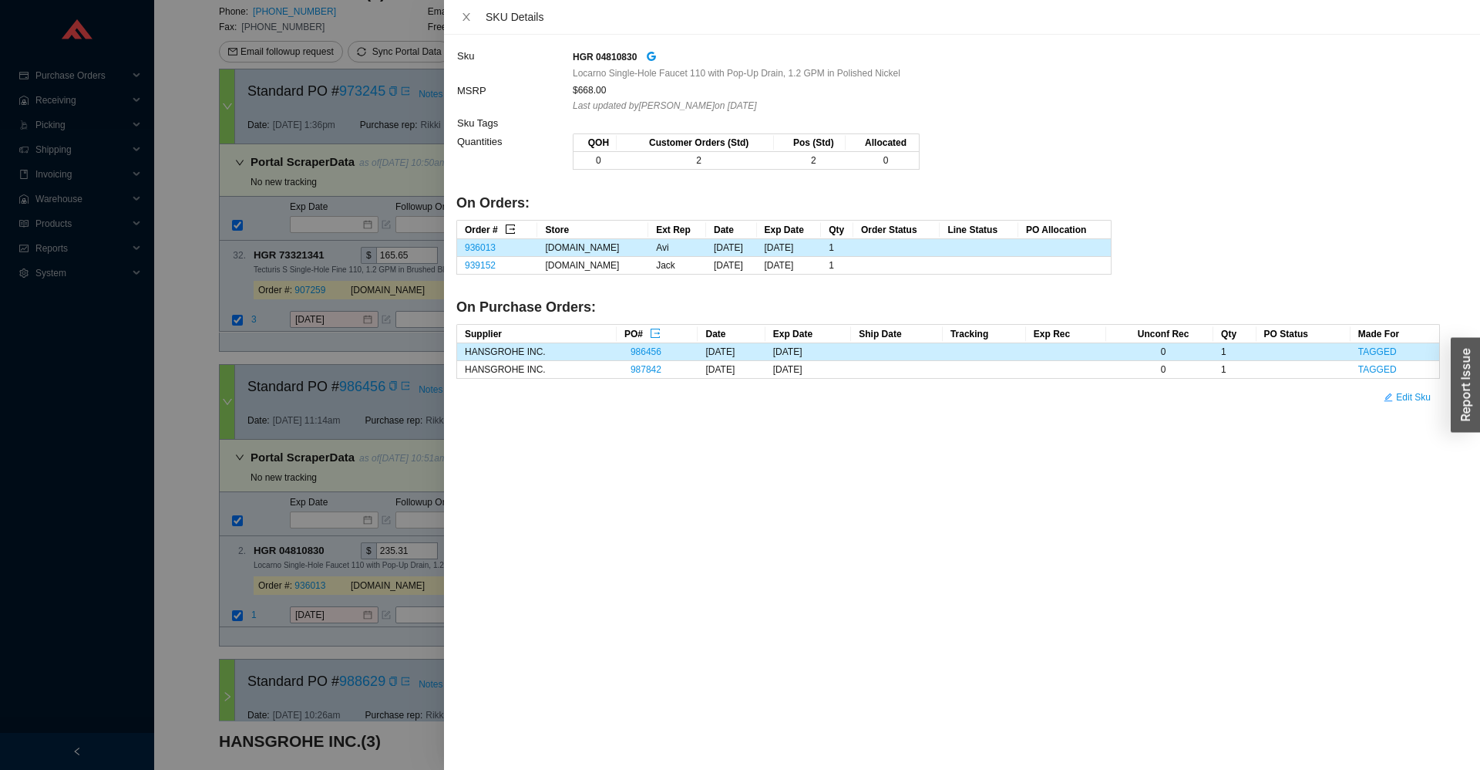
click at [512, 231] on icon "export" at bounding box center [510, 229] width 11 height 11
click at [473, 242] on link "936013" at bounding box center [480, 247] width 31 height 11
click at [294, 305] on div at bounding box center [740, 385] width 1480 height 770
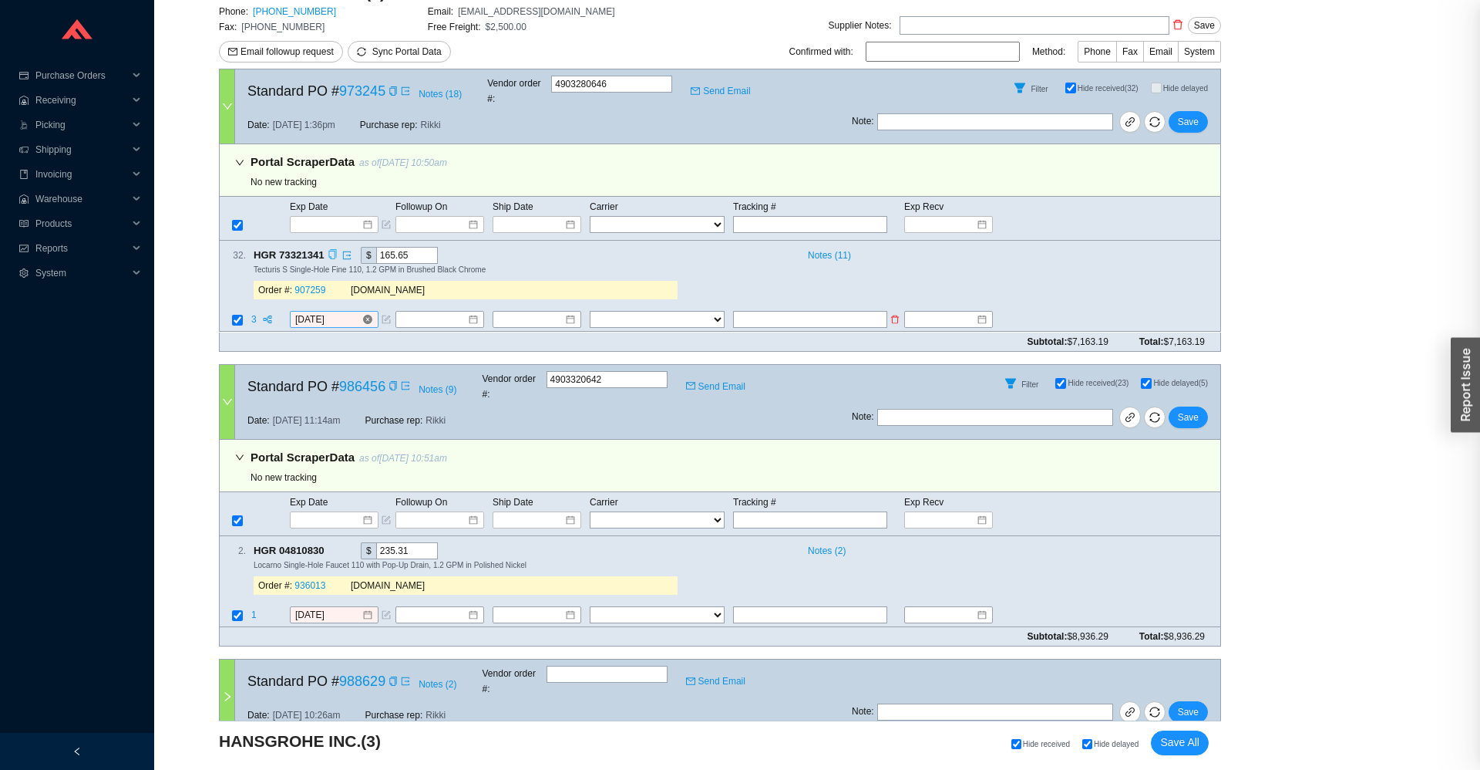
click at [322, 312] on input "9/18/2025" at bounding box center [328, 319] width 66 height 15
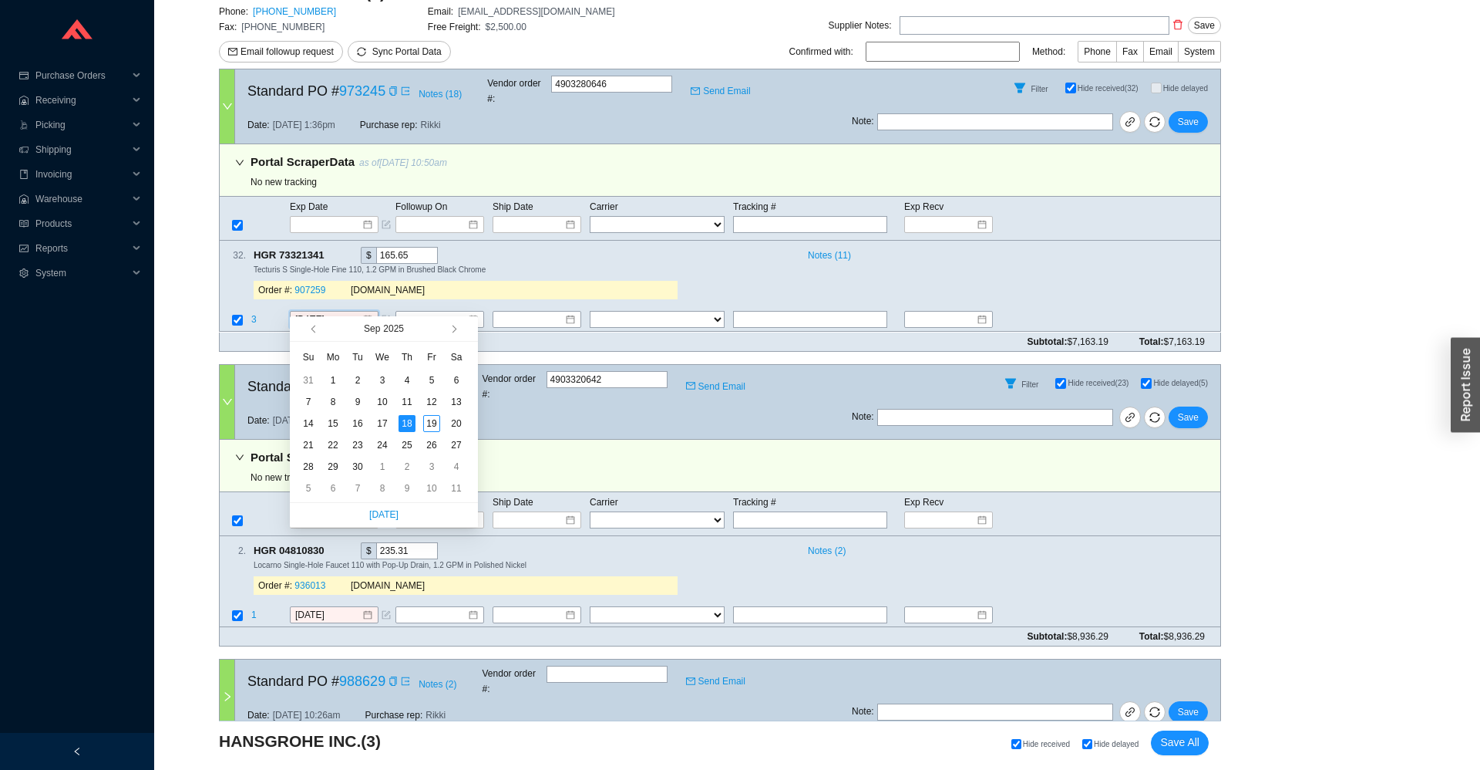
click at [202, 380] on div "Followup by PO Po Number: Go Followup by Sku Sku: Followup date: Go Followup by…" at bounding box center [817, 294] width 1289 height 1041
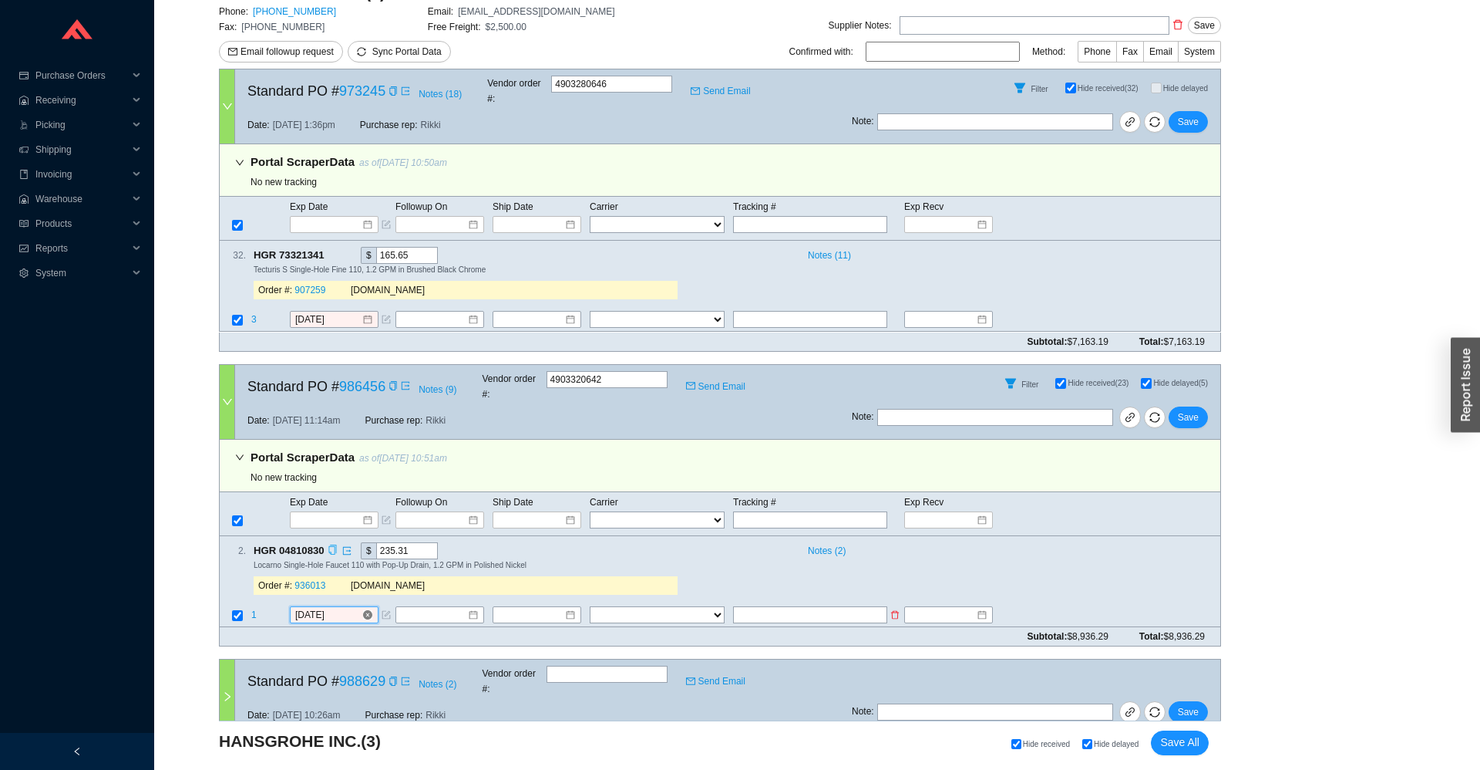
click at [322, 607] on input "9/18/2025" at bounding box center [328, 614] width 66 height 15
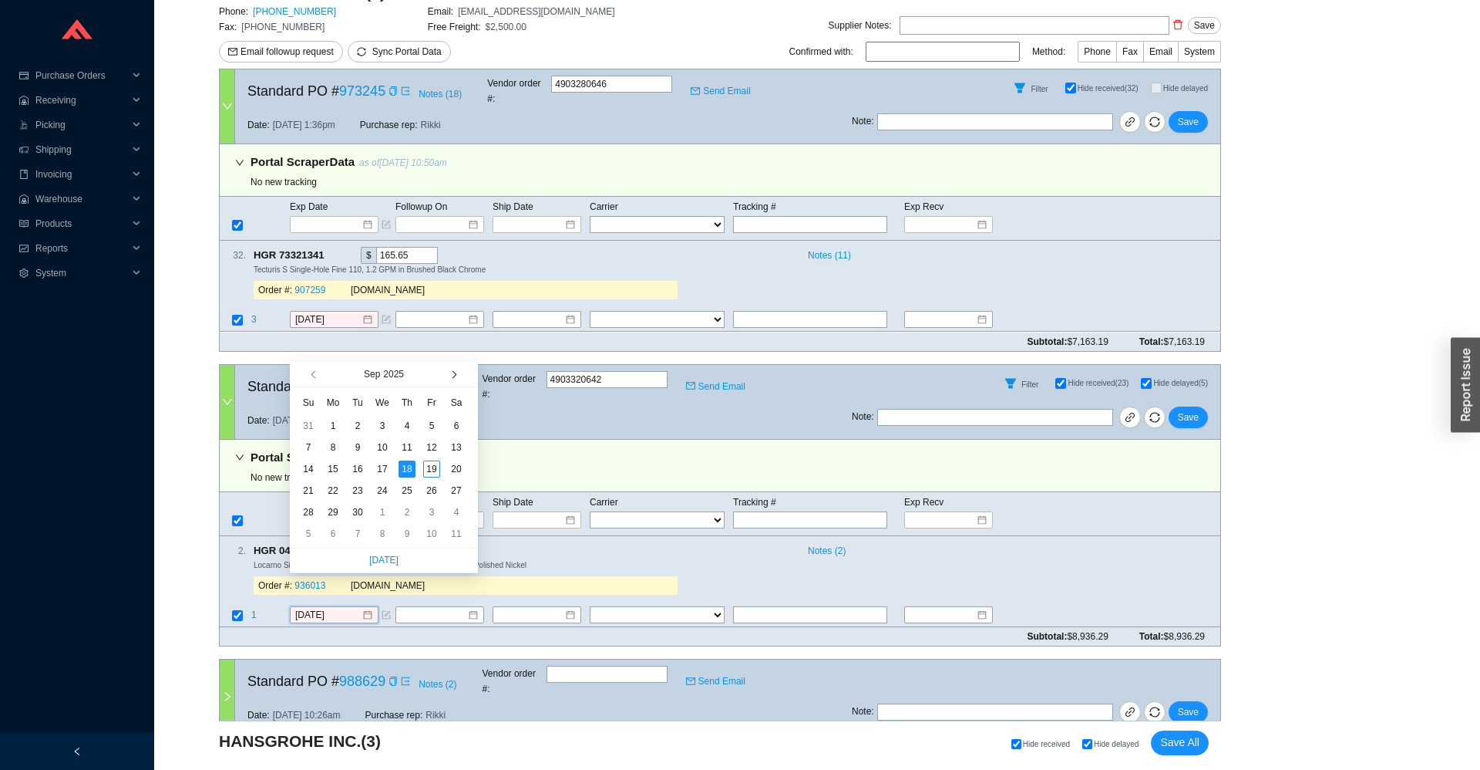
click at [450, 375] on span "button" at bounding box center [453, 375] width 8 height 8
type input "10/20/2025"
click at [335, 492] on div "20" at bounding box center [333, 490] width 17 height 17
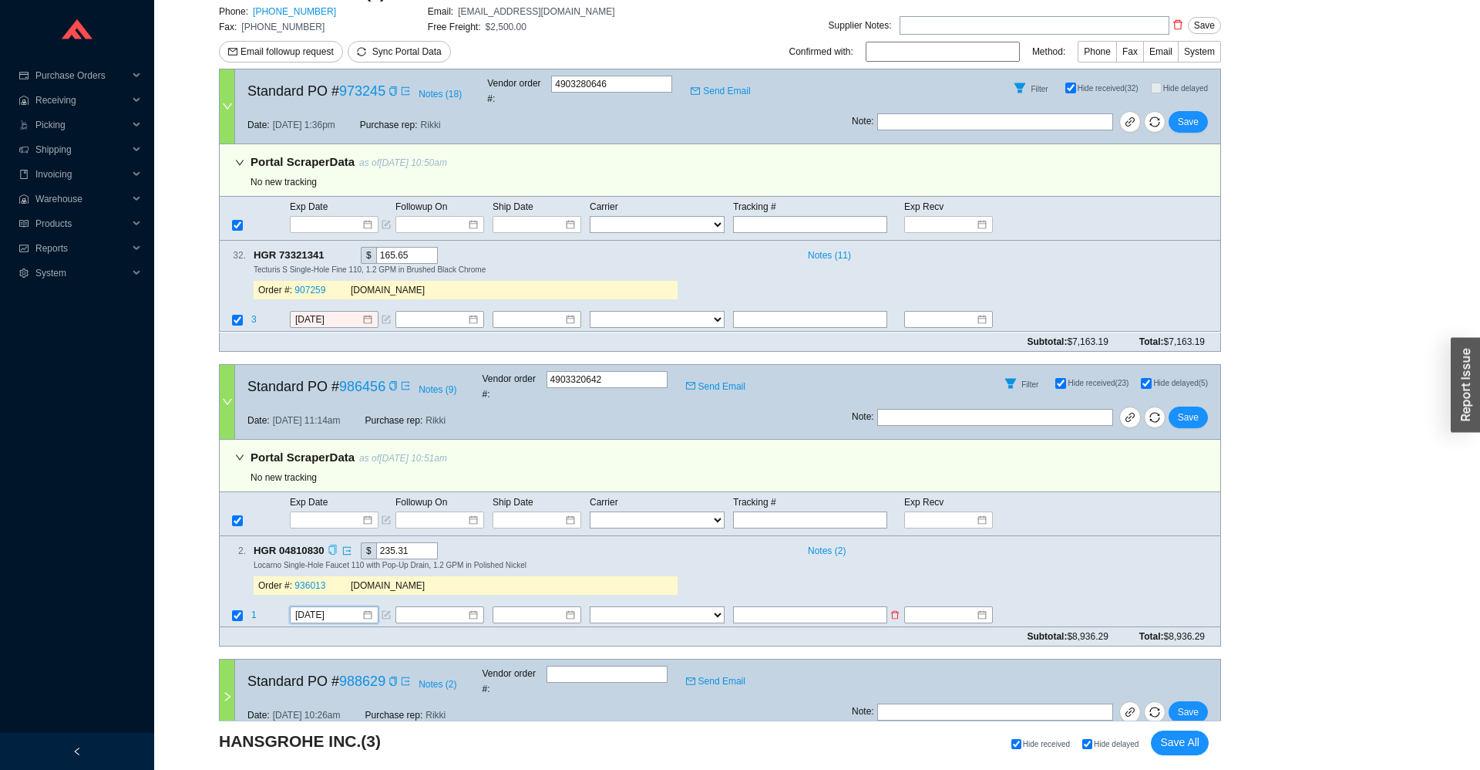
click at [253, 609] on span "1" at bounding box center [253, 614] width 5 height 11
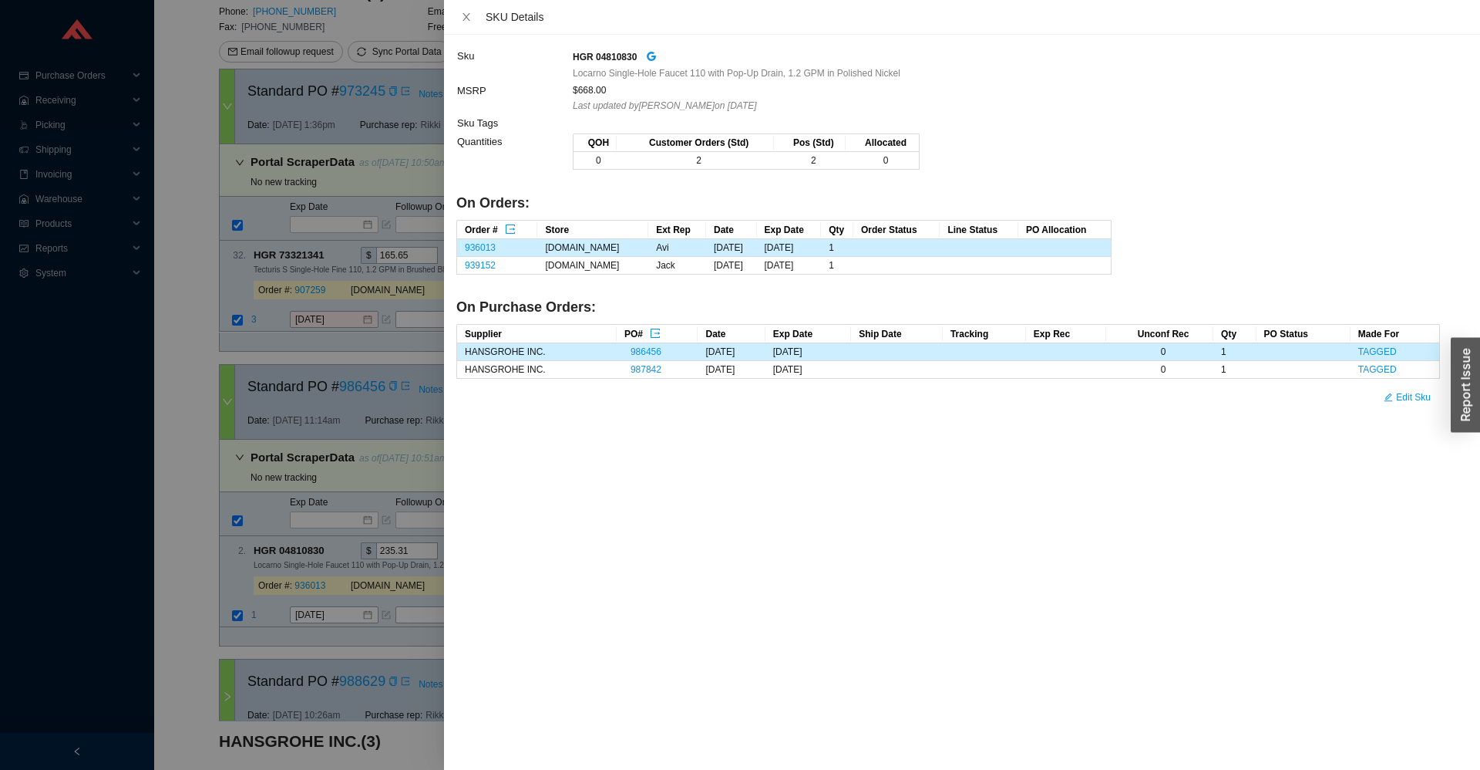
click at [273, 581] on div at bounding box center [740, 385] width 1480 height 770
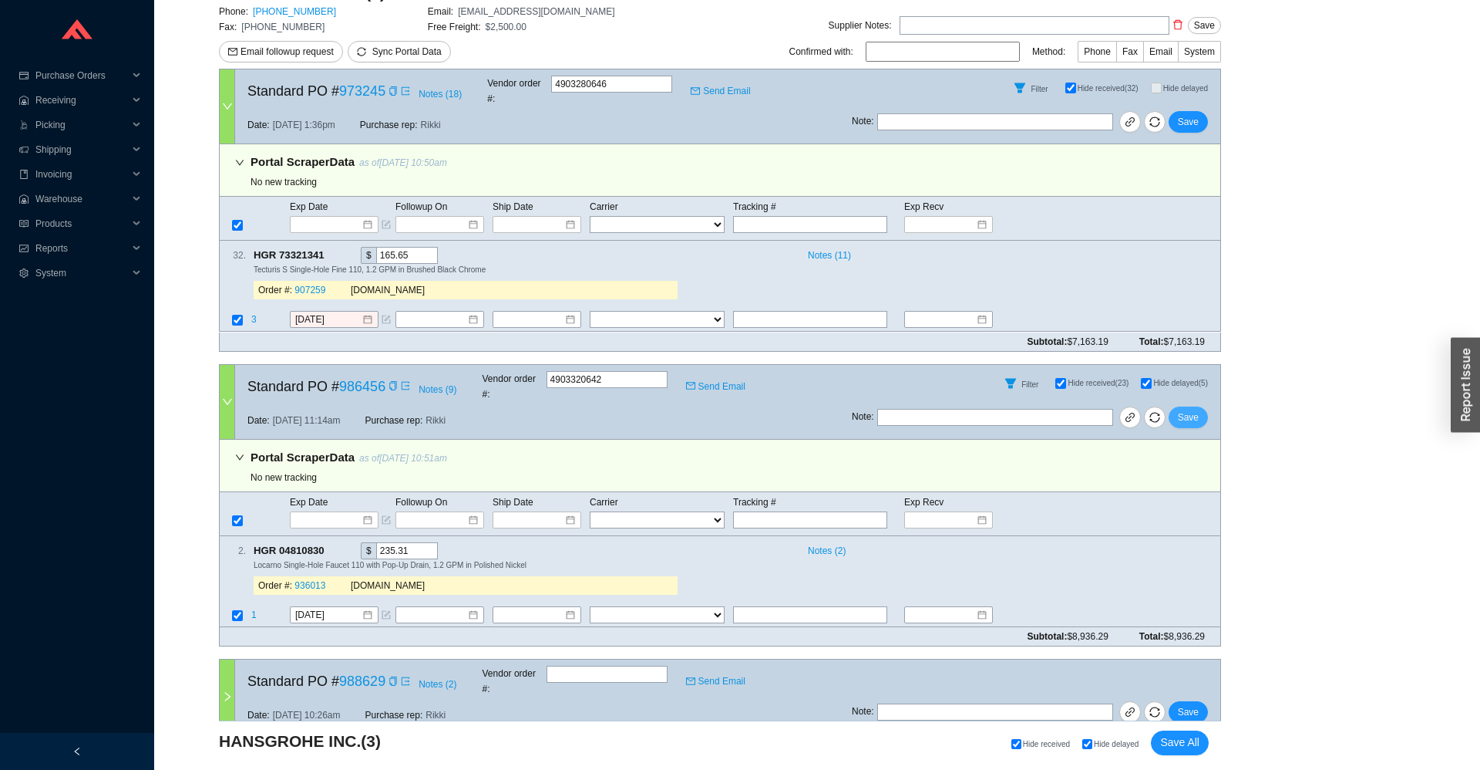
click at [1187, 409] on span "Save" at bounding box center [1188, 416] width 21 height 15
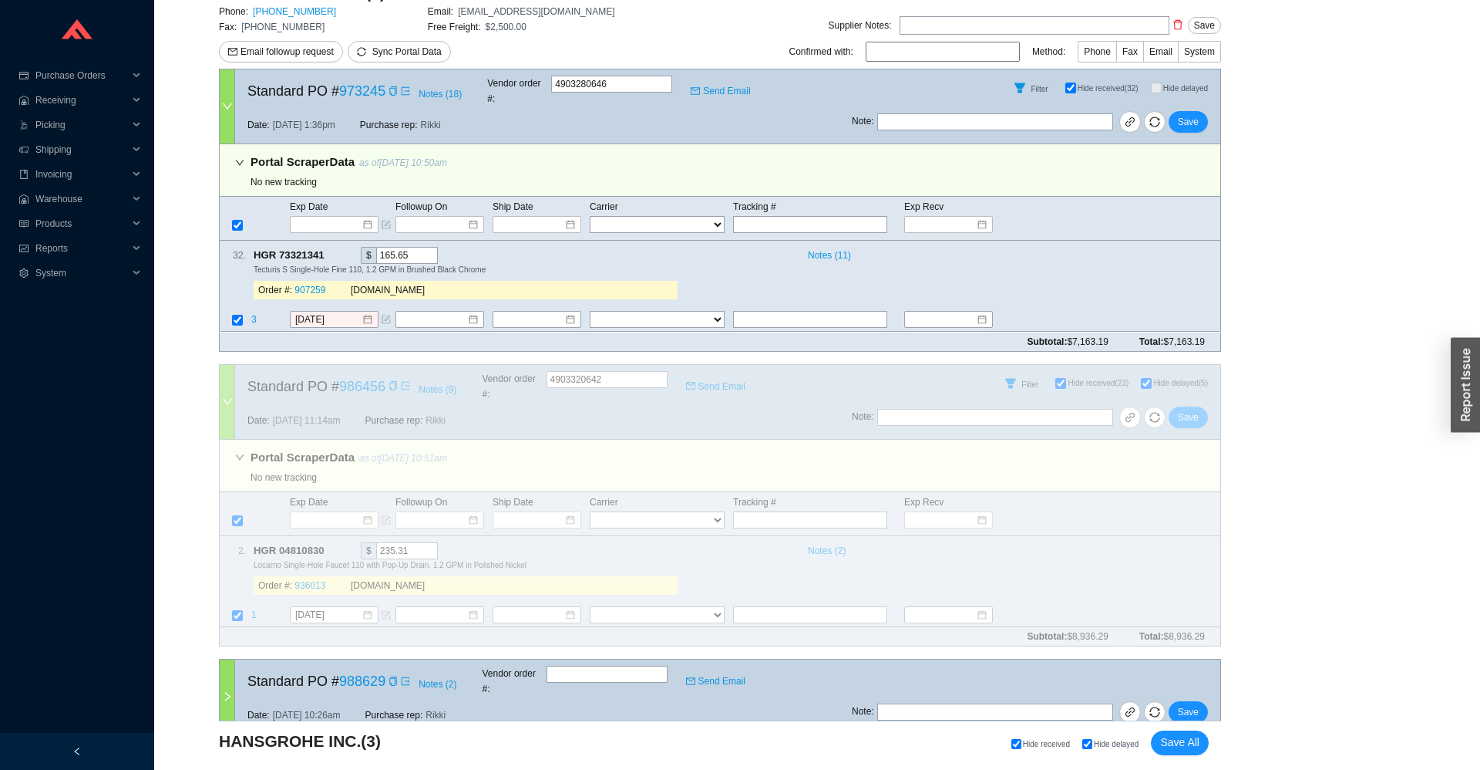
scroll to position [3, 0]
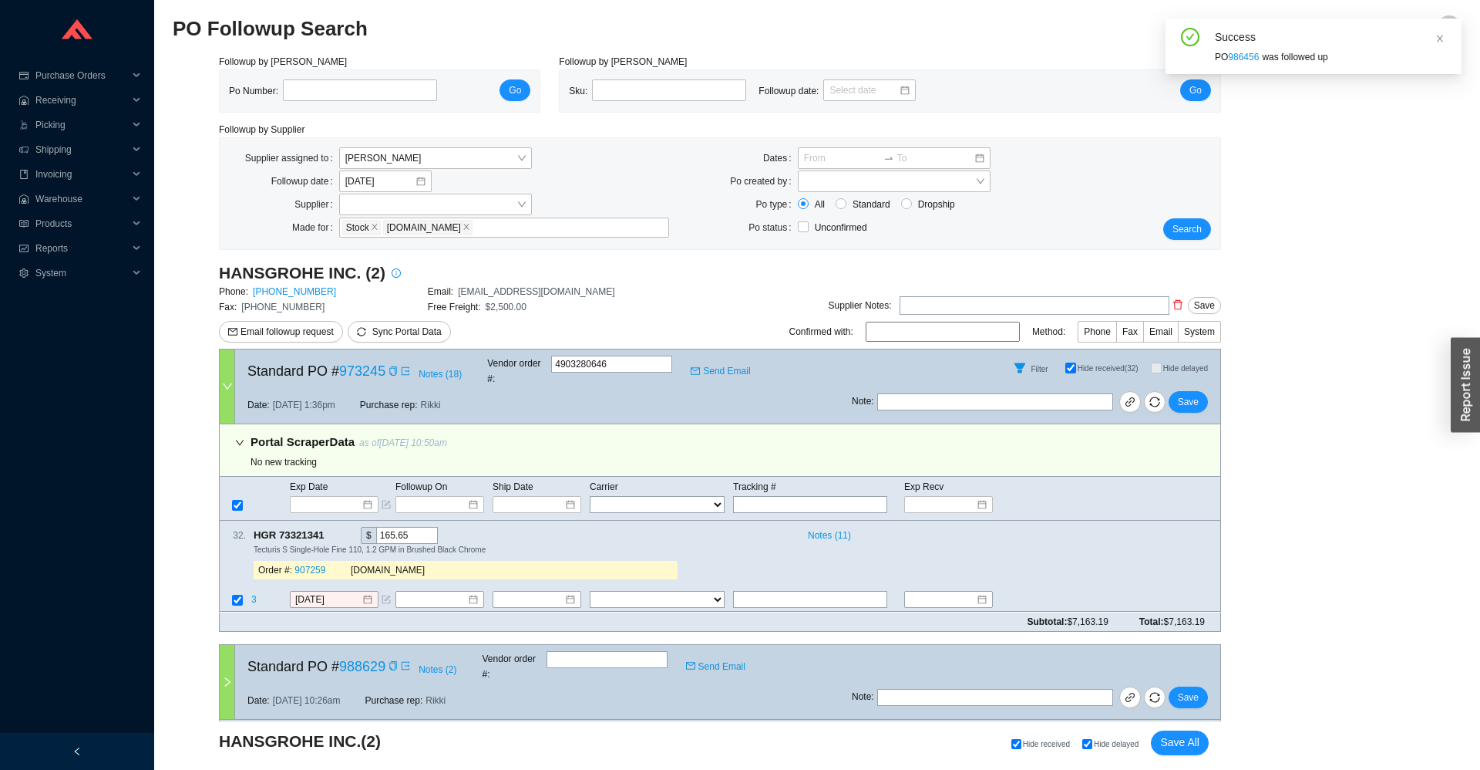
click at [335, 530] on icon "copy" at bounding box center [333, 535] width 10 height 10
click at [256, 595] on span "3" at bounding box center [255, 600] width 8 height 11
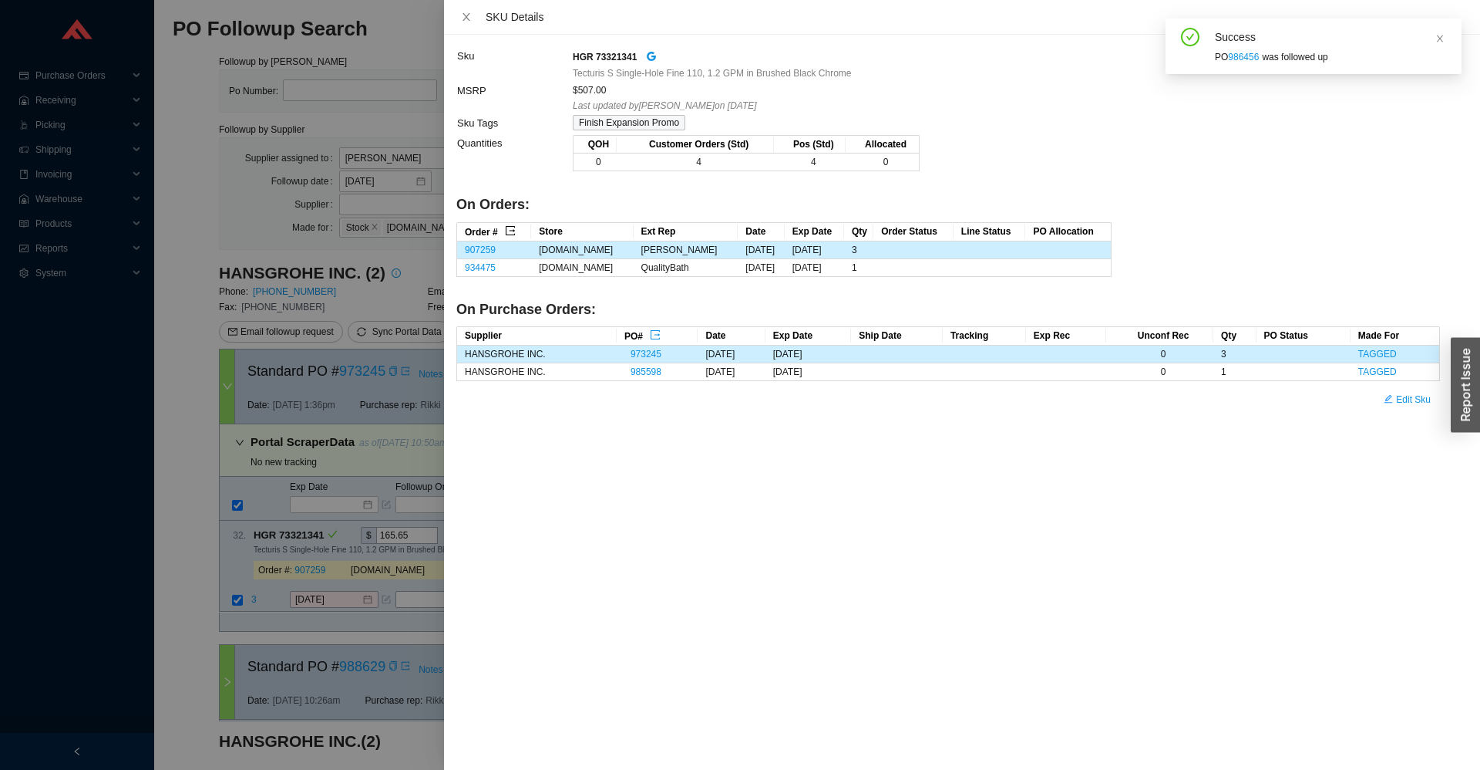
click at [510, 225] on button "button" at bounding box center [510, 230] width 12 height 12
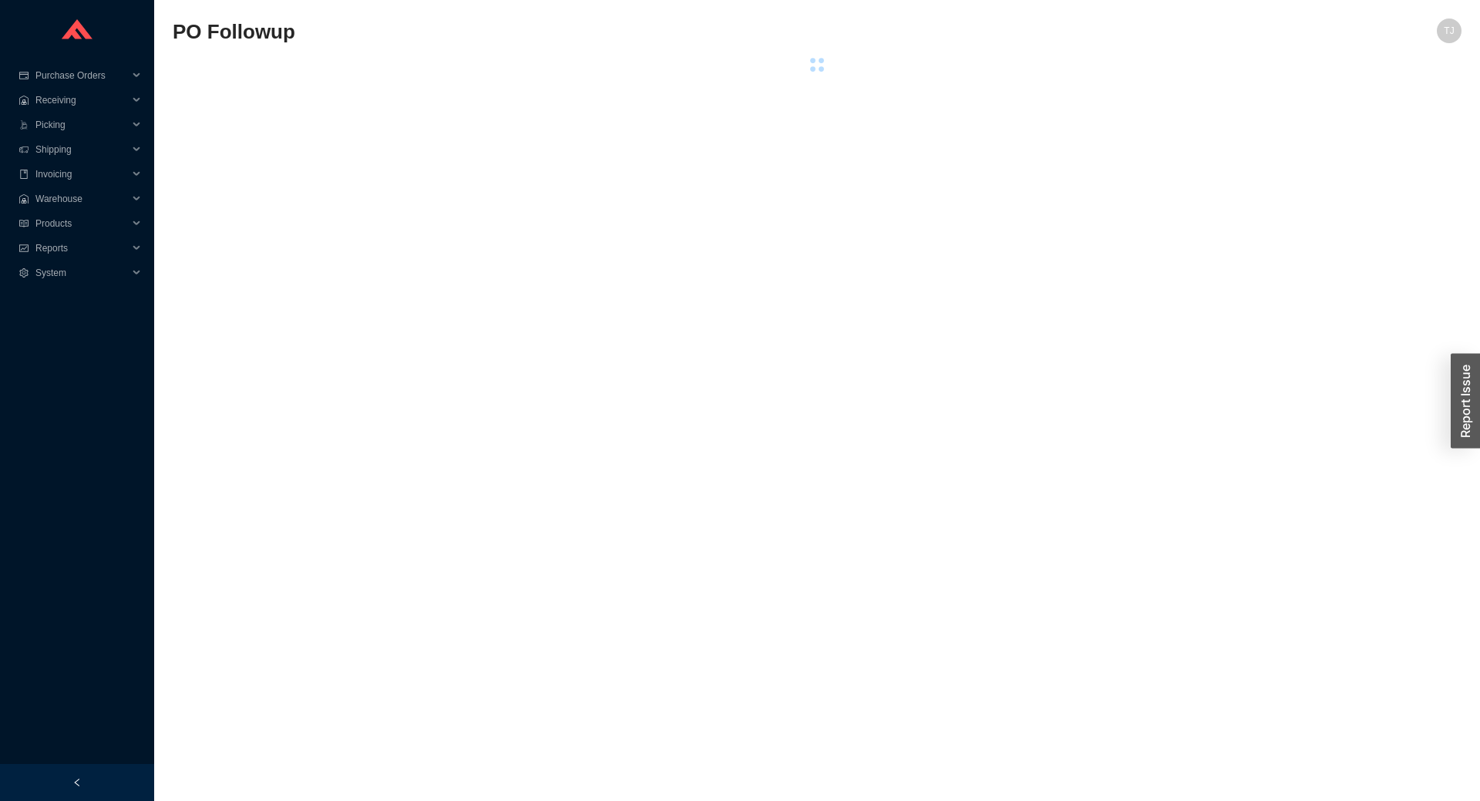
select select "1"
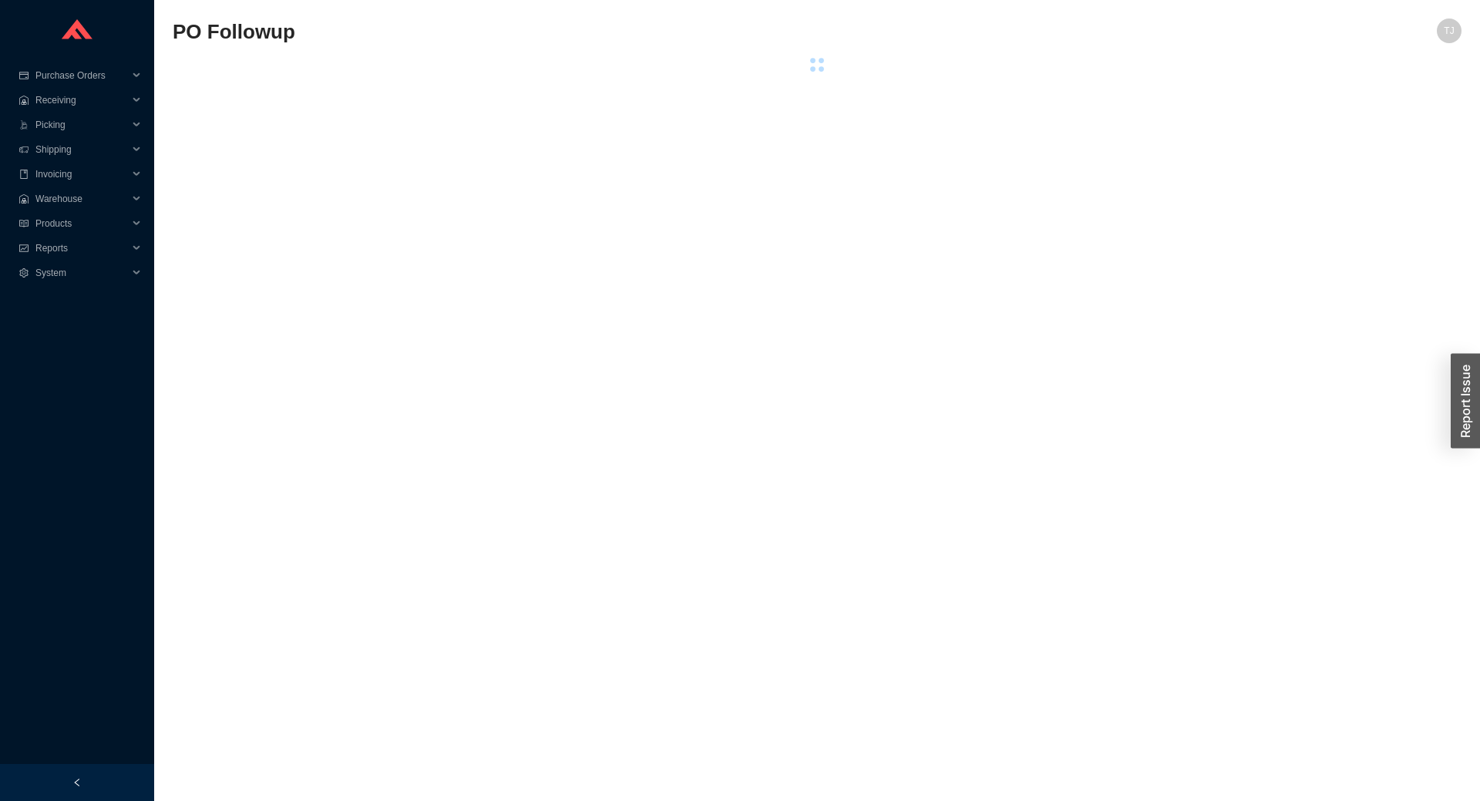
select select "1"
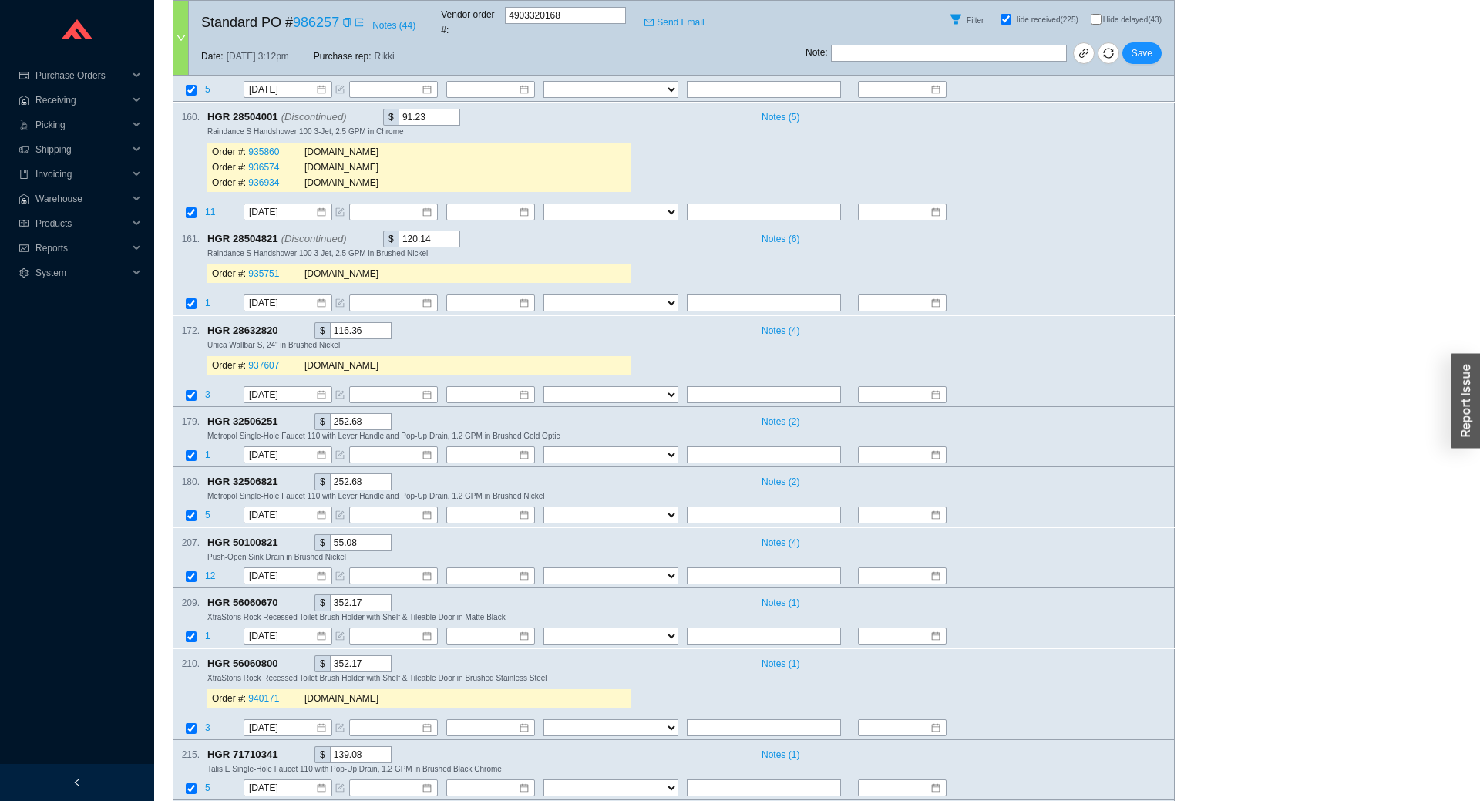
scroll to position [2828, 0]
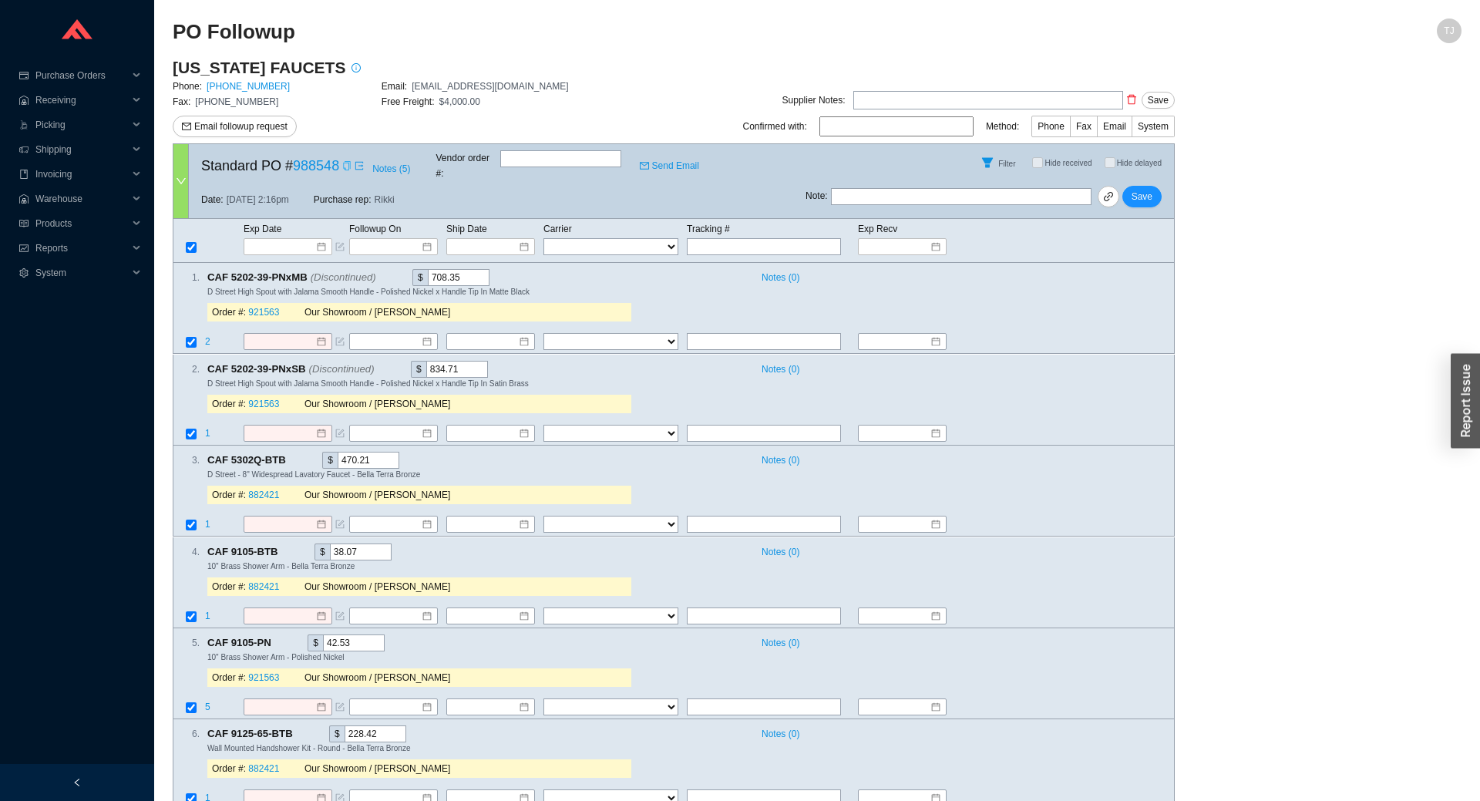
click at [342, 163] on icon "copy" at bounding box center [346, 165] width 9 height 9
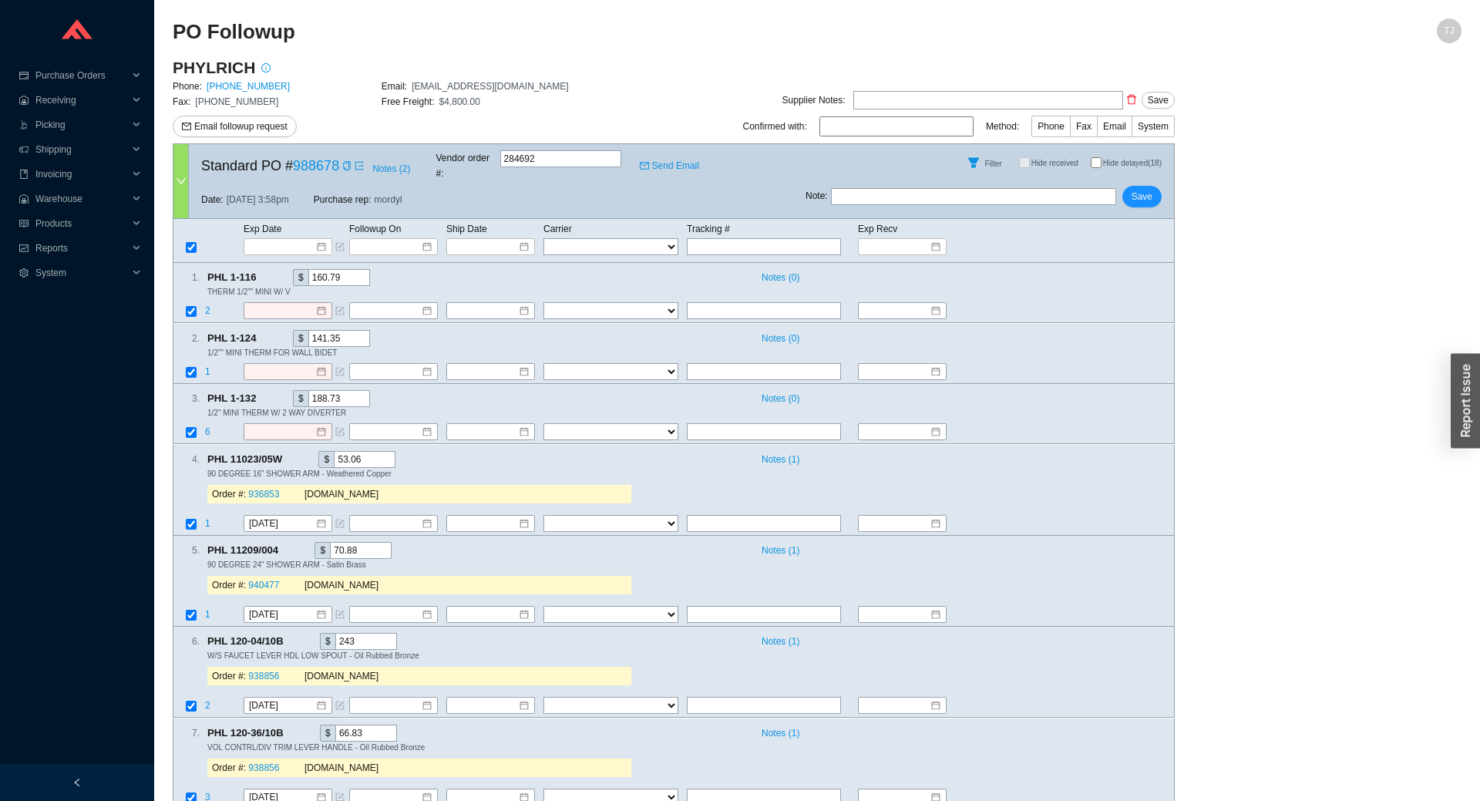
click at [1120, 160] on span "Hide delayed (18)" at bounding box center [1132, 163] width 59 height 8
click at [1102, 160] on input "Hide delayed (18)" at bounding box center [1096, 162] width 11 height 11
checkbox input "true"
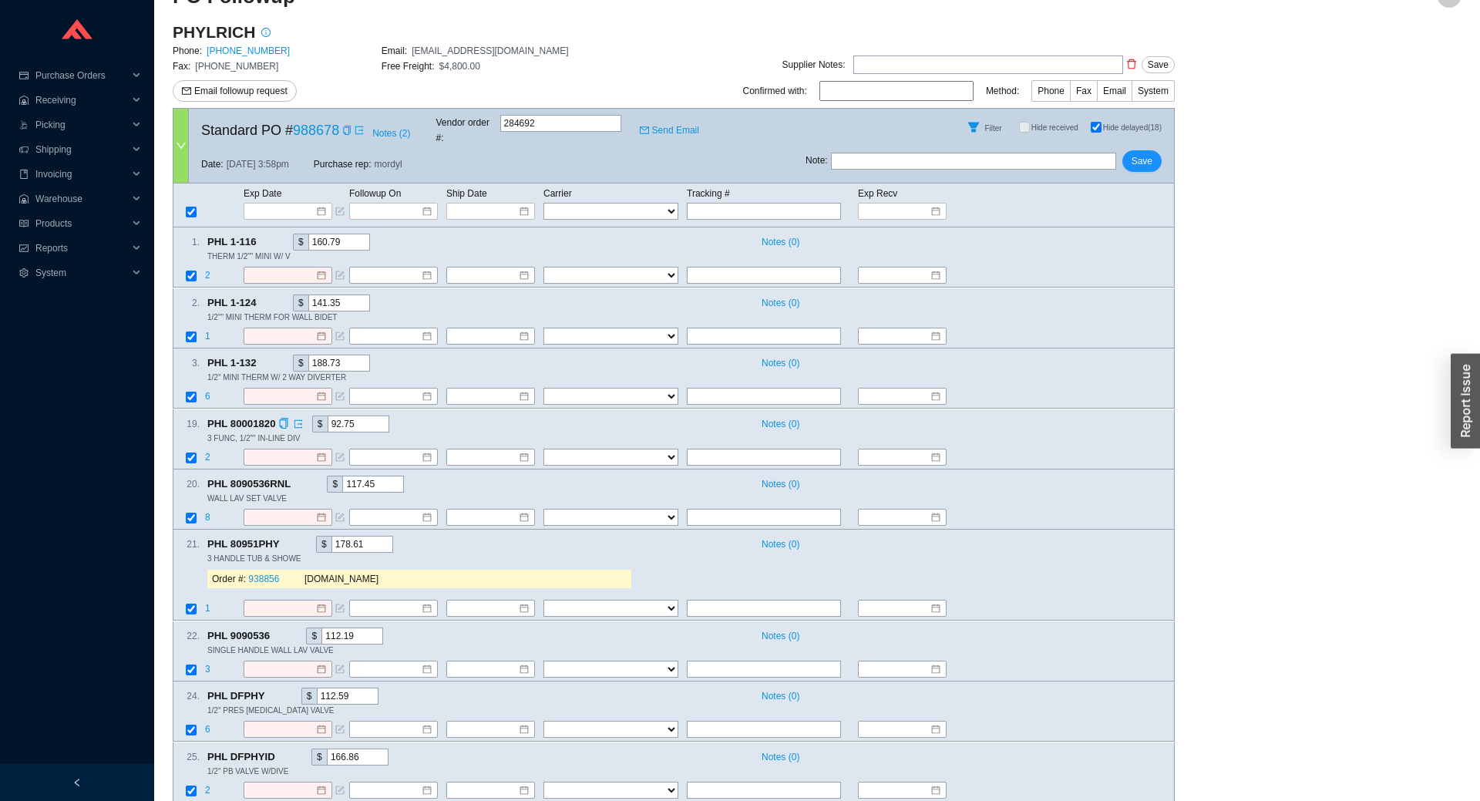
scroll to position [57, 0]
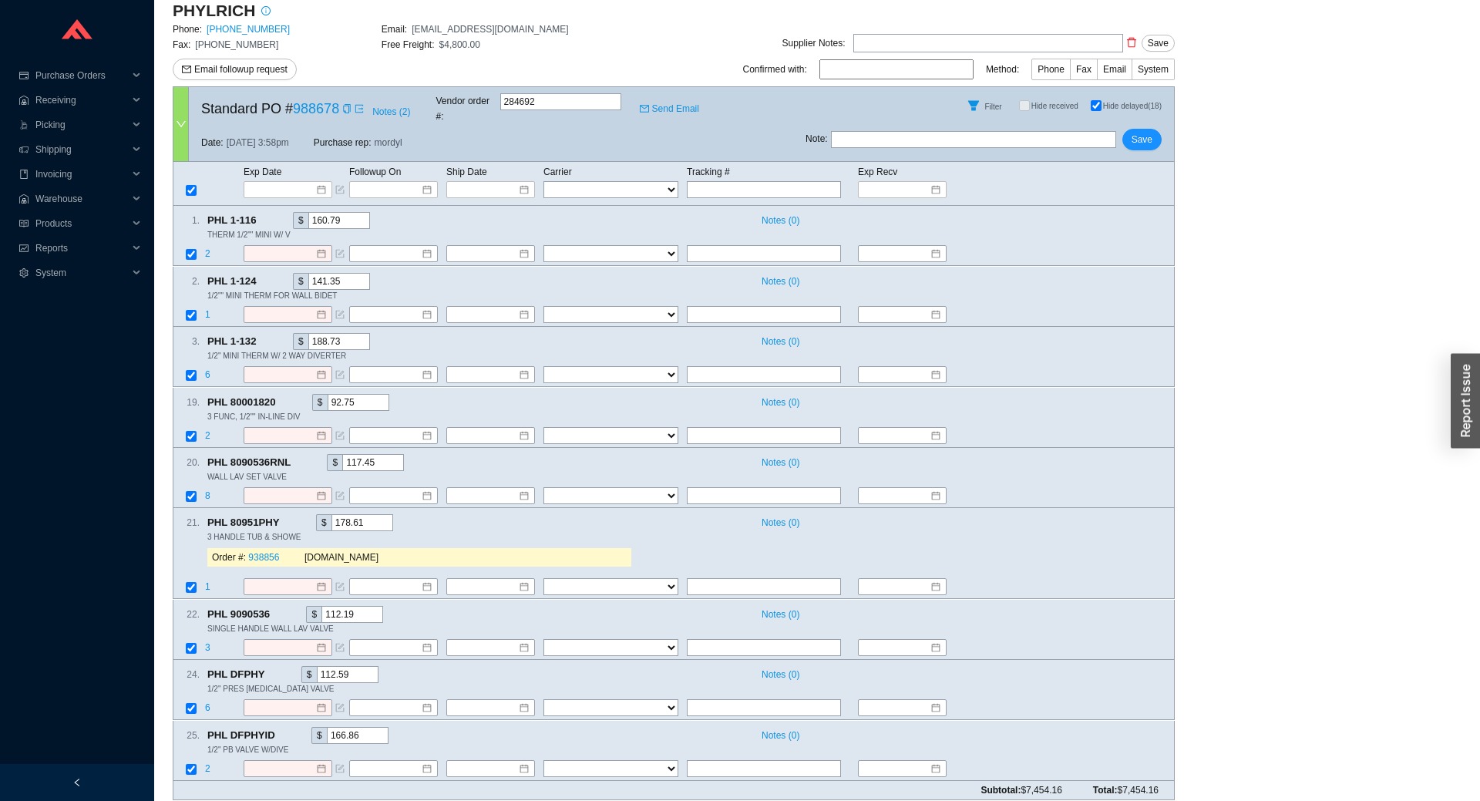
click at [862, 86] on div "Supplier Notes: Save Confirmed with: Method: Phone Fax Email System" at bounding box center [883, 59] width 584 height 55
click at [864, 72] on input at bounding box center [897, 69] width 154 height 20
click at [974, 79] on input at bounding box center [897, 69] width 154 height 20
type input "[PERSON_NAME]"
click at [1053, 75] on span "Phone" at bounding box center [1051, 69] width 27 height 11
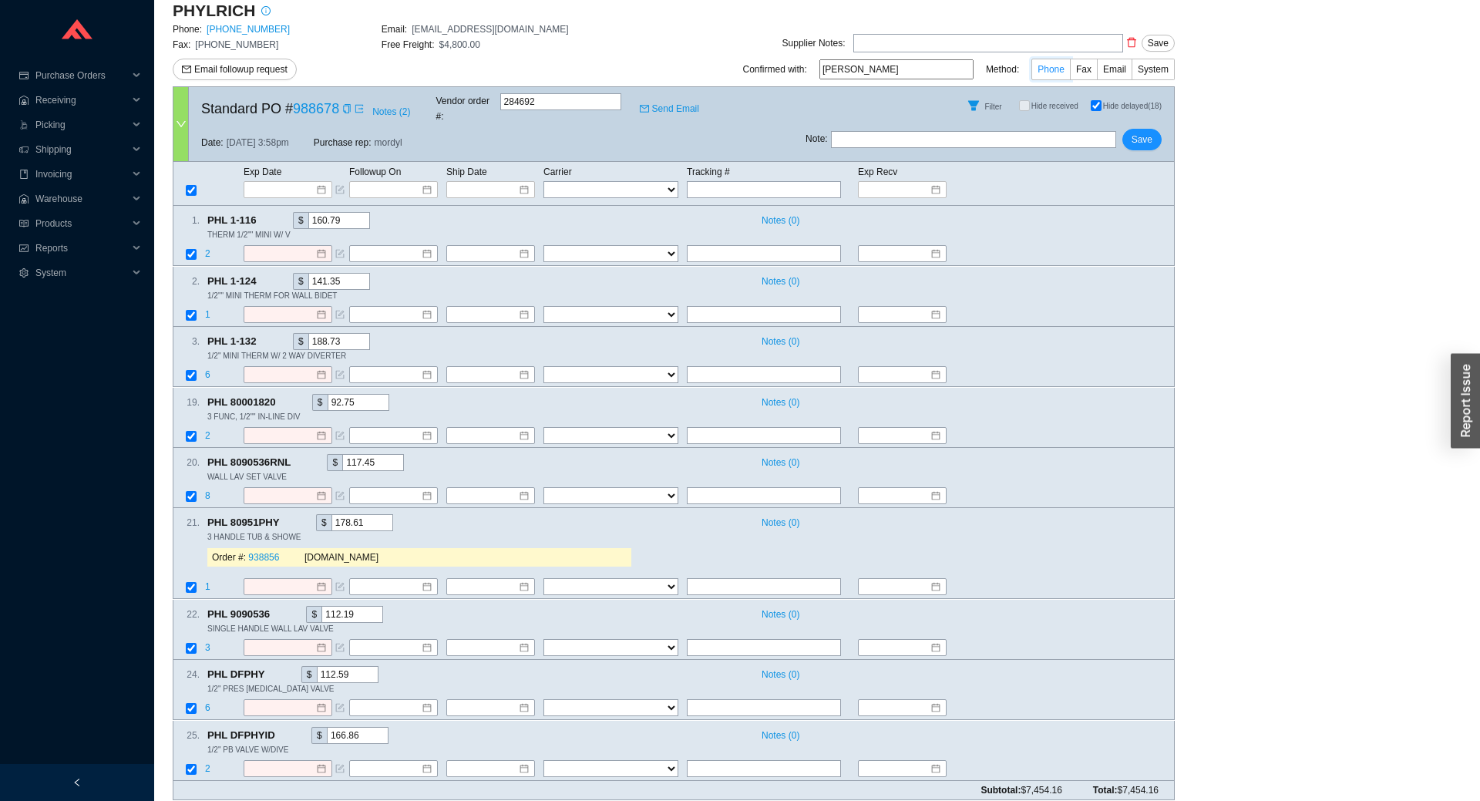
click at [1070, 72] on input "Phone" at bounding box center [1070, 72] width 0 height 0
click at [269, 182] on input at bounding box center [283, 189] width 66 height 15
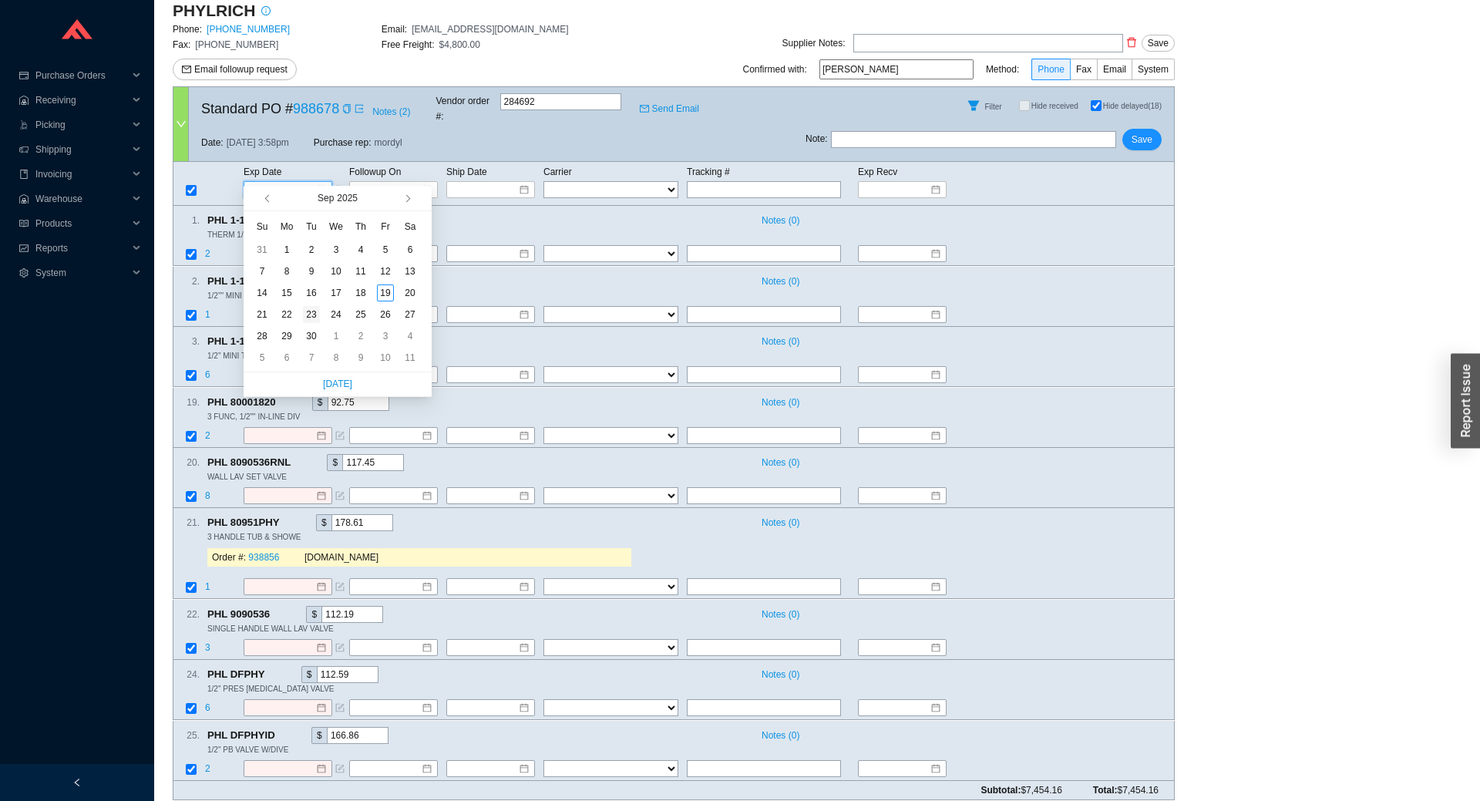
type input "9/23/2025"
click at [308, 318] on div "23" at bounding box center [311, 314] width 17 height 17
type input "9/23/2025"
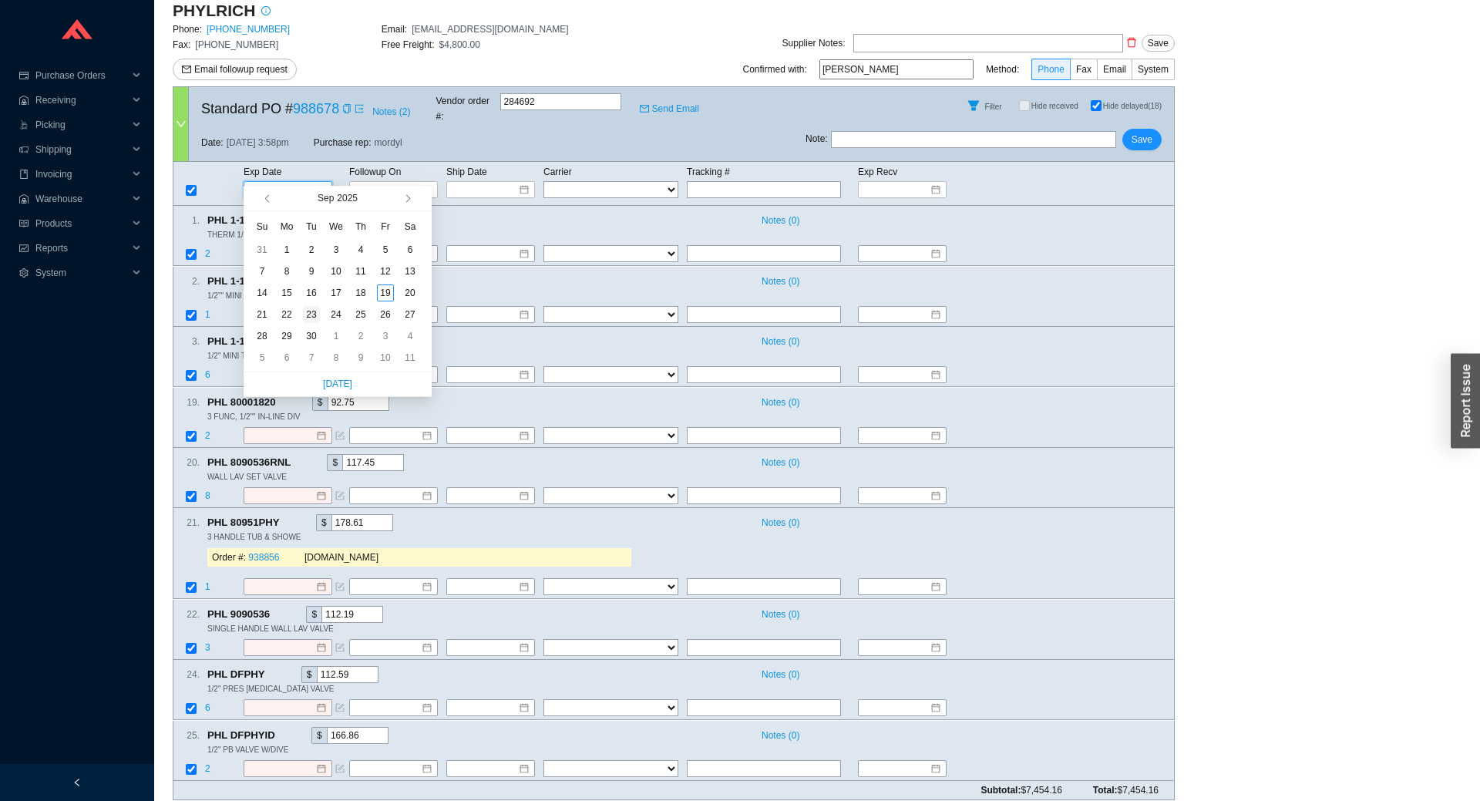
type input "9/23/2025"
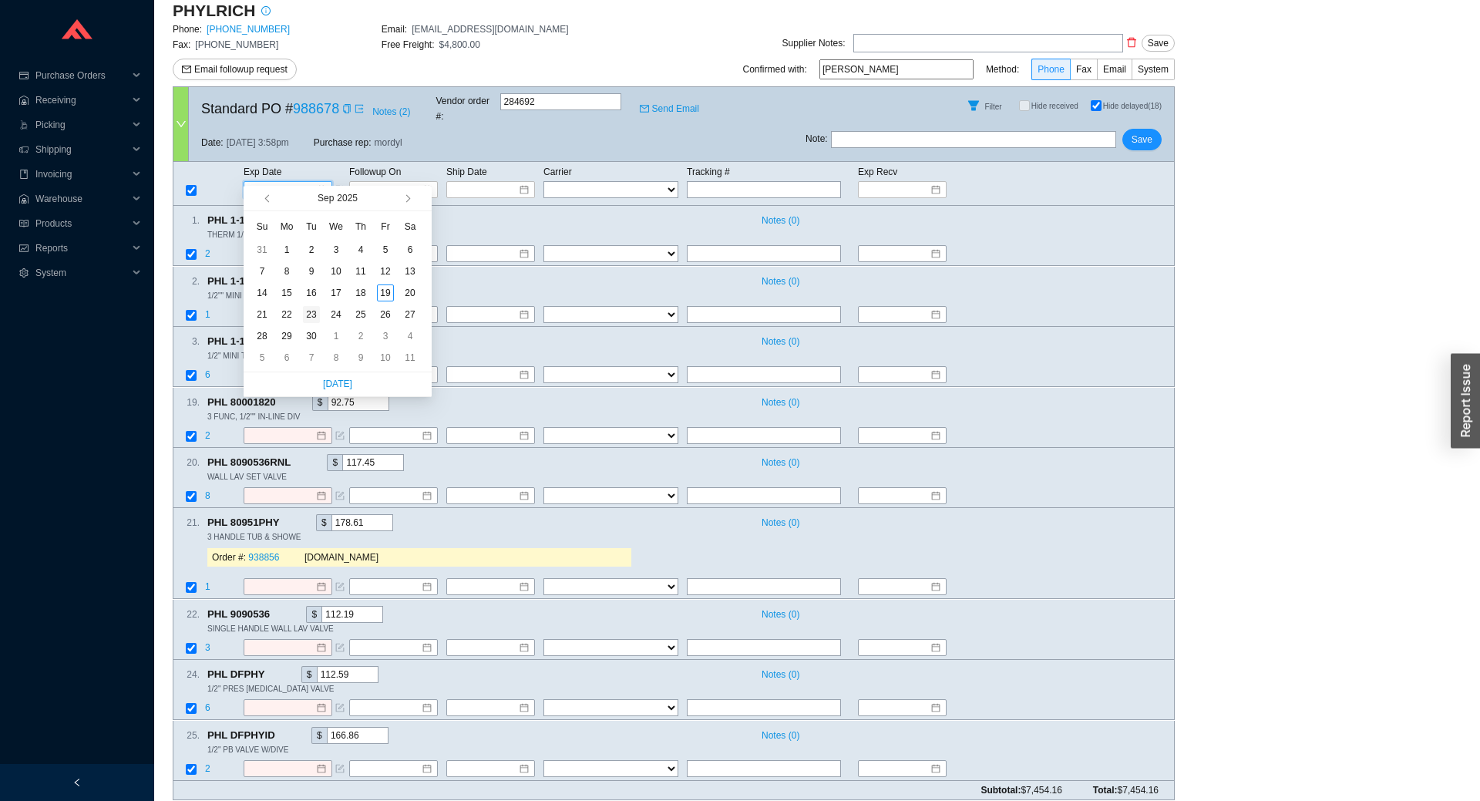
type input "9/23/2025"
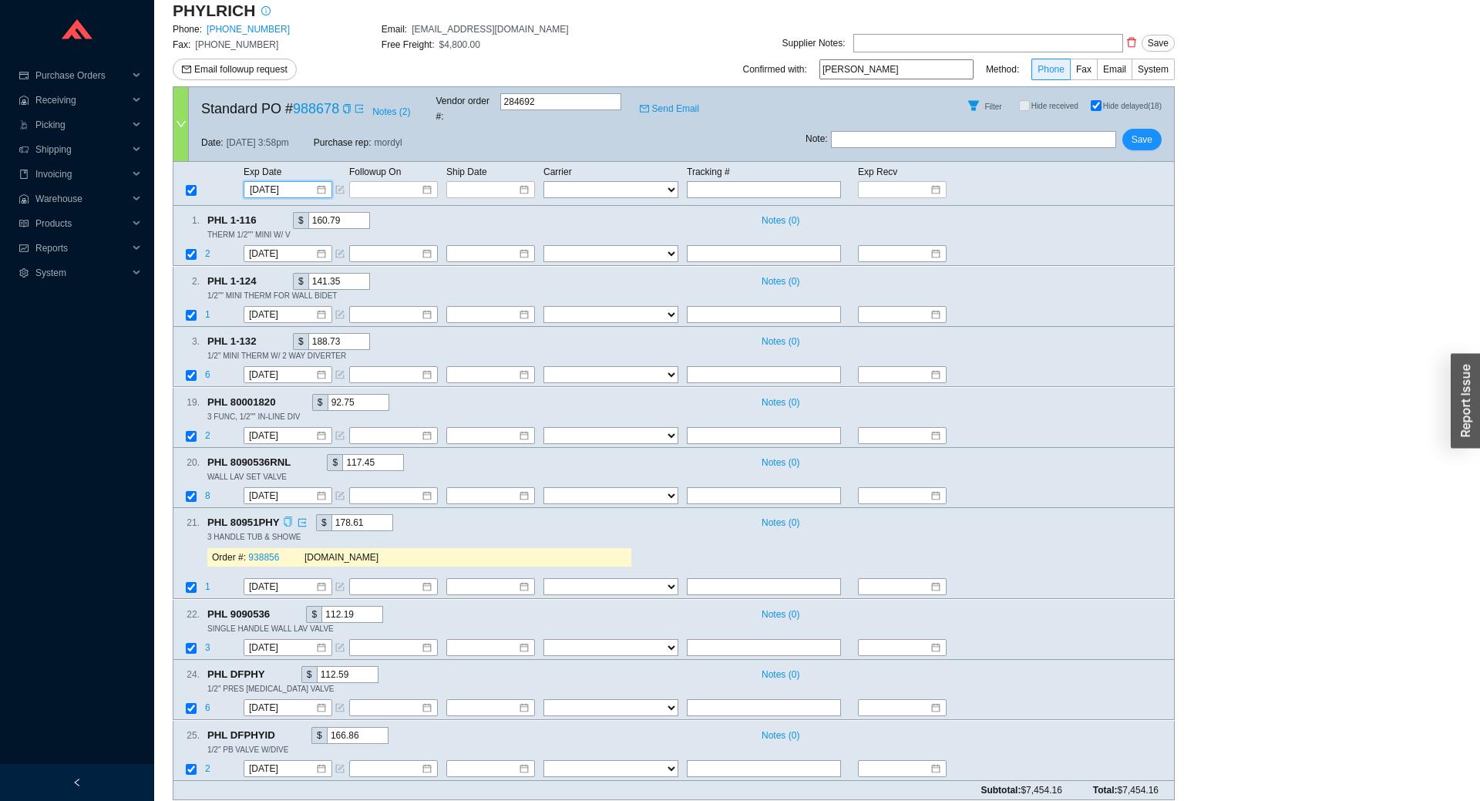
click at [291, 517] on icon "copy" at bounding box center [288, 522] width 8 height 10
click at [261, 553] on link "938856" at bounding box center [263, 558] width 31 height 11
click at [1140, 132] on span "Save" at bounding box center [1142, 139] width 21 height 15
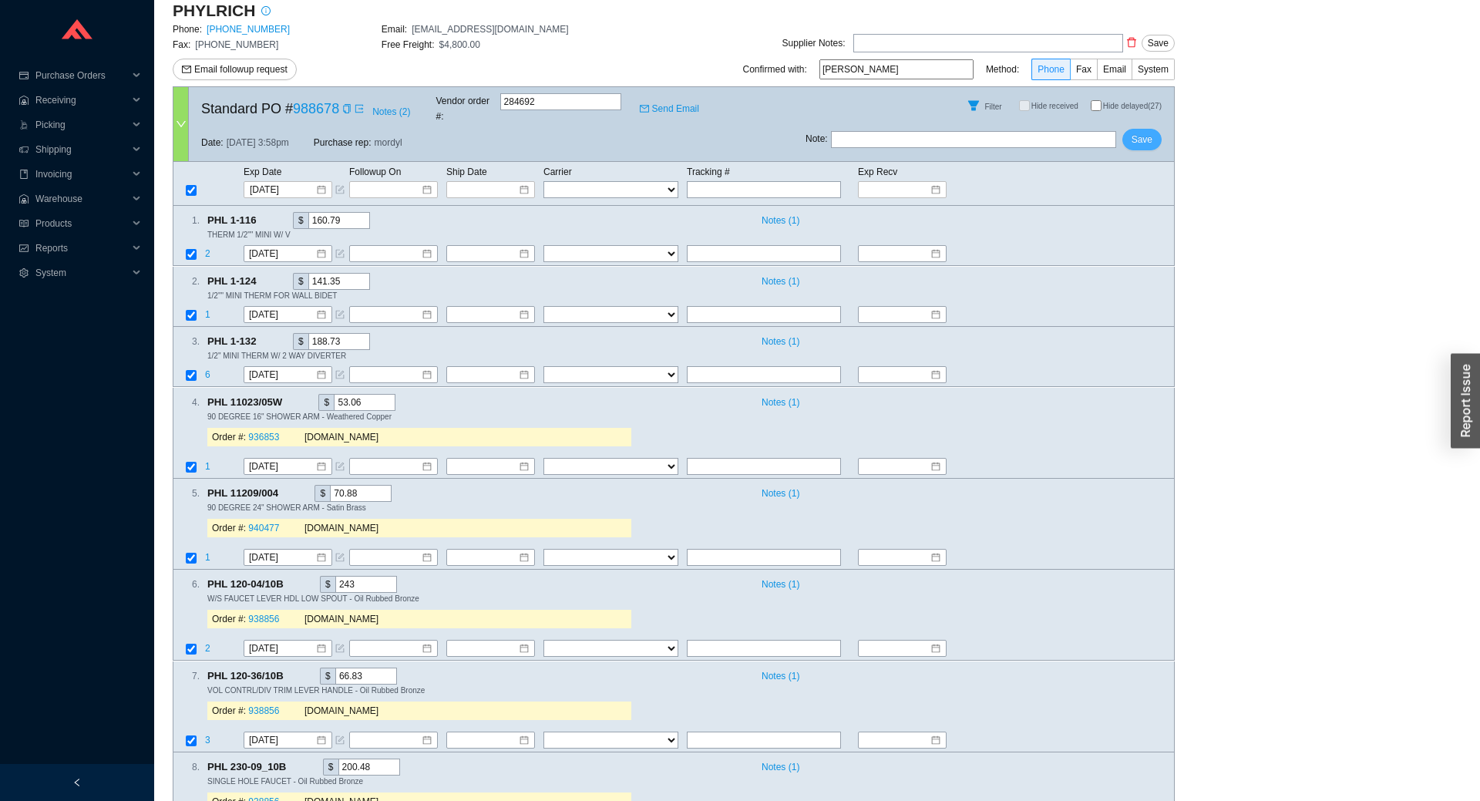
checkbox input "false"
